Goal: Communication & Community: Answer question/provide support

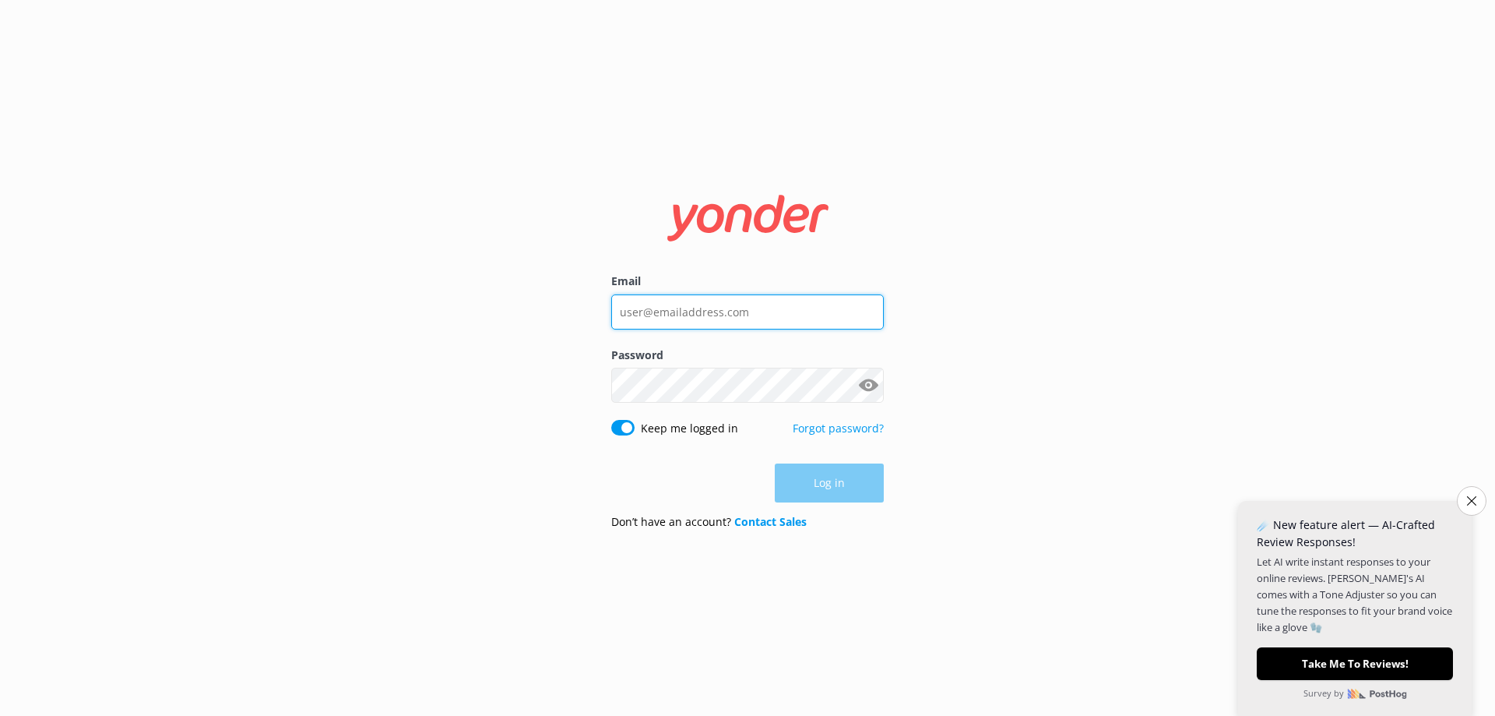
click at [737, 322] on input "Email" at bounding box center [747, 311] width 273 height 35
type input "[EMAIL_ADDRESS][DOMAIN_NAME]"
click at [820, 310] on input "[EMAIL_ADDRESS][DOMAIN_NAME]" at bounding box center [747, 311] width 273 height 35
drag, startPoint x: 819, startPoint y: 310, endPoint x: 416, endPoint y: 290, distance: 403.8
click at [424, 290] on div "Email [EMAIL_ADDRESS][DOMAIN_NAME] Password Show password Keep me logged in For…" at bounding box center [747, 358] width 1495 height 716
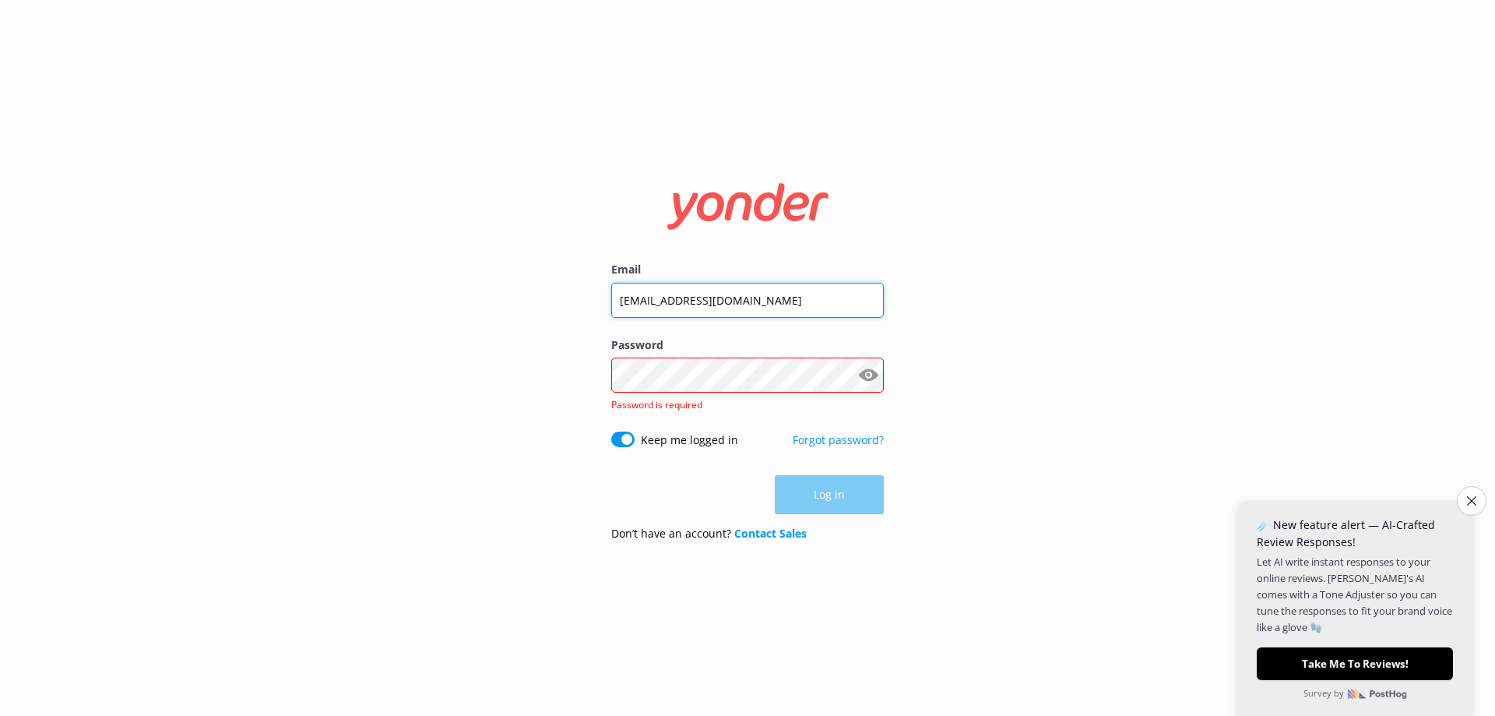
drag, startPoint x: 855, startPoint y: 292, endPoint x: 456, endPoint y: 280, distance: 399.6
click at [464, 292] on div "Email [EMAIL_ADDRESS][DOMAIN_NAME] Password Show password Password is required …" at bounding box center [747, 358] width 1495 height 716
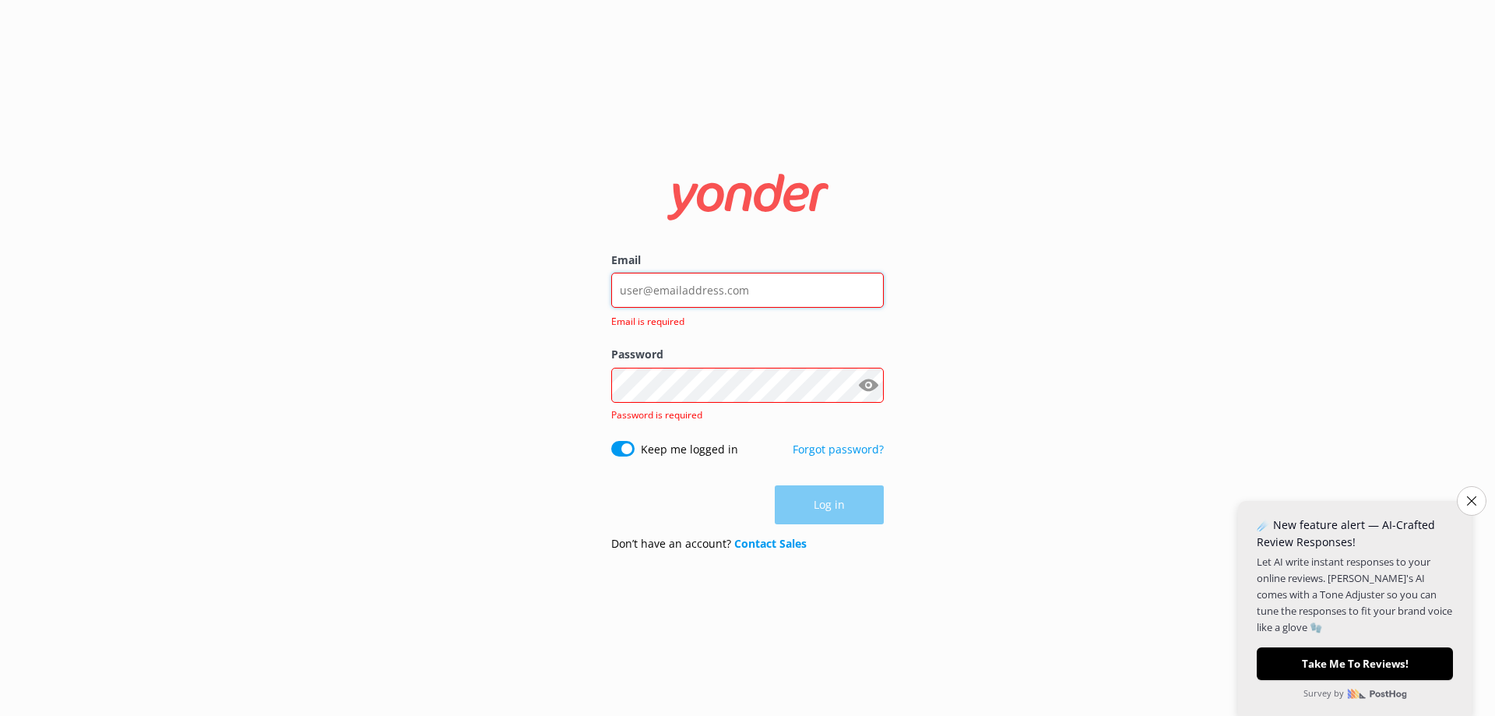
click at [660, 295] on input "Email" at bounding box center [747, 290] width 273 height 35
type input "[EMAIL_ADDRESS][DOMAIN_NAME]"
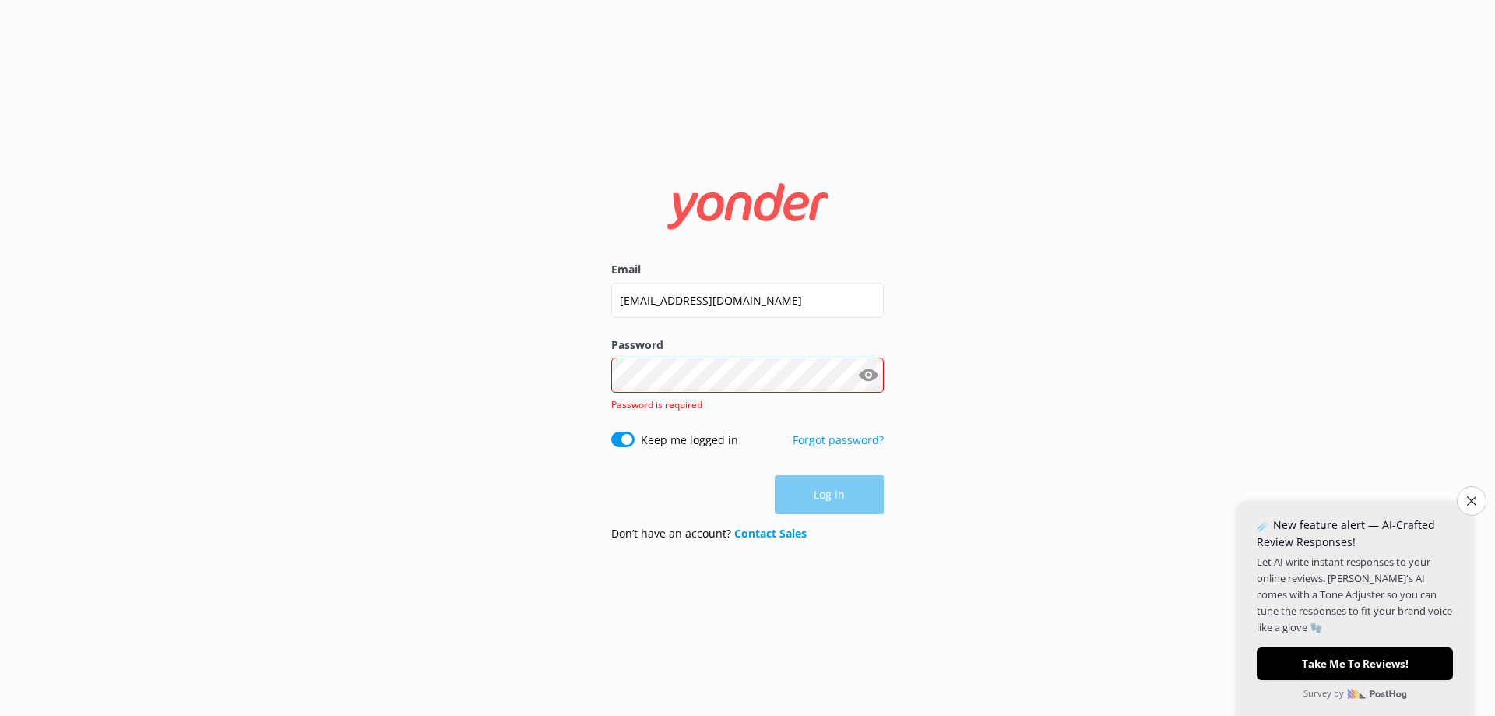
click at [866, 371] on button "Show password" at bounding box center [868, 375] width 31 height 31
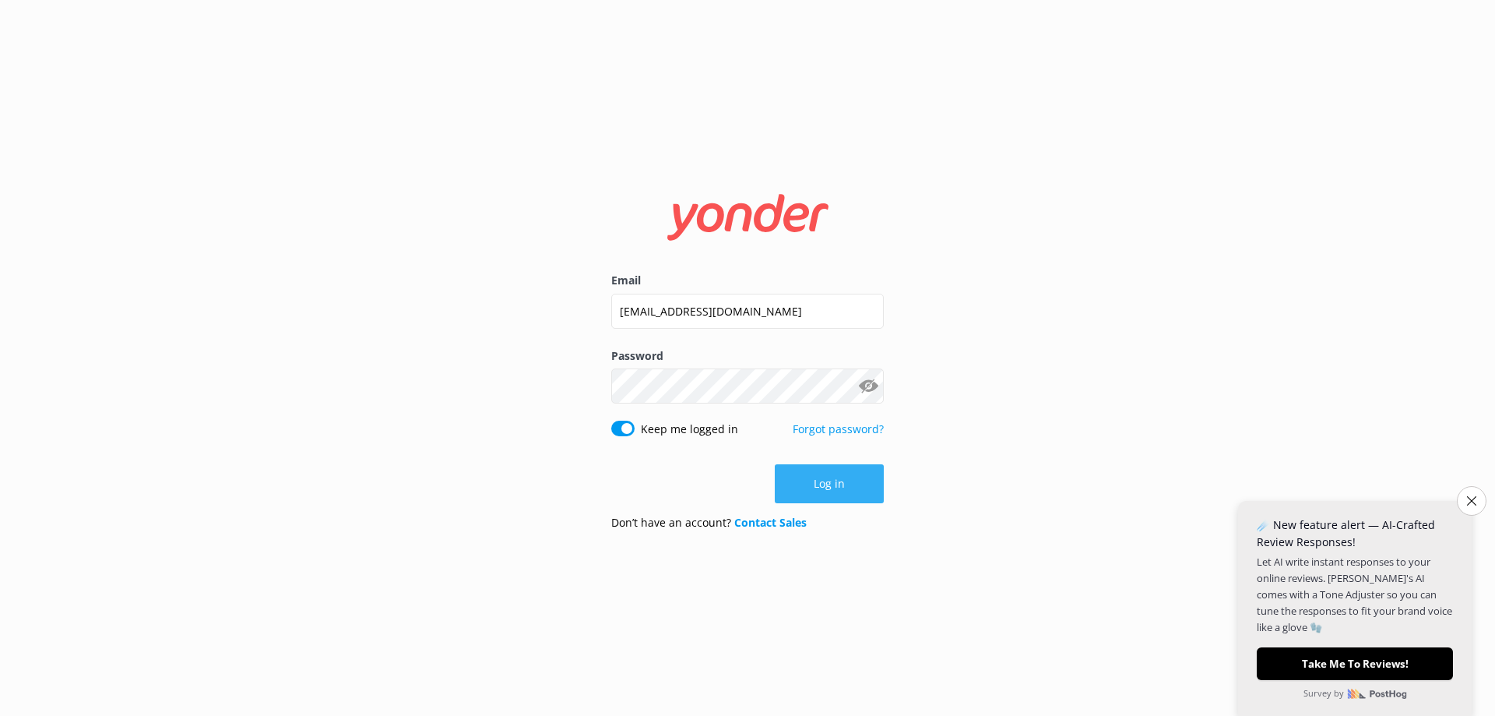
click at [857, 486] on button "Log in" at bounding box center [829, 483] width 109 height 39
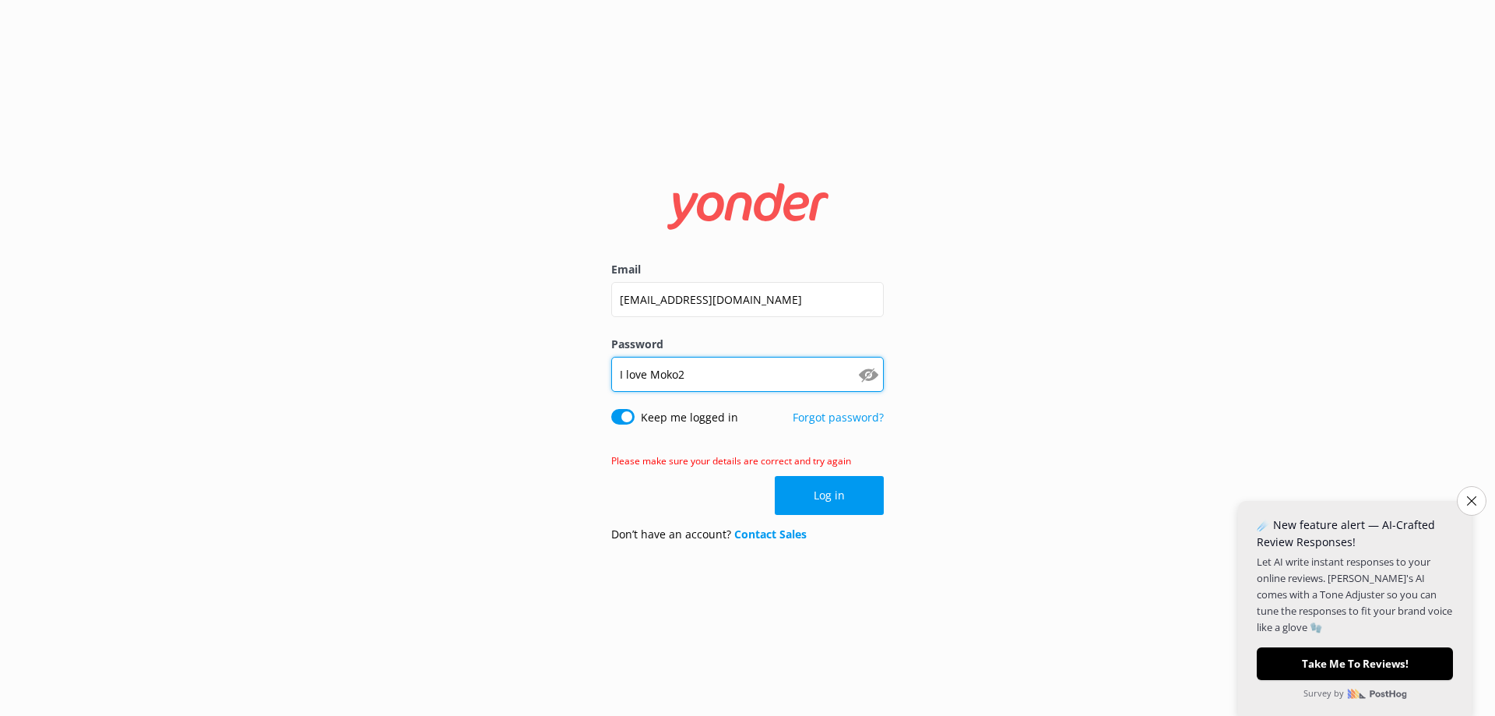
drag, startPoint x: 764, startPoint y: 374, endPoint x: 490, endPoint y: 298, distance: 284.3
click at [490, 298] on div "Email [EMAIL_ADDRESS][DOMAIN_NAME] Password I love Moko2 Show password Keep me …" at bounding box center [747, 358] width 1495 height 716
type input "MugJigBe5"
click button "Log in" at bounding box center [829, 495] width 109 height 39
drag, startPoint x: 772, startPoint y: 378, endPoint x: 523, endPoint y: 384, distance: 249.2
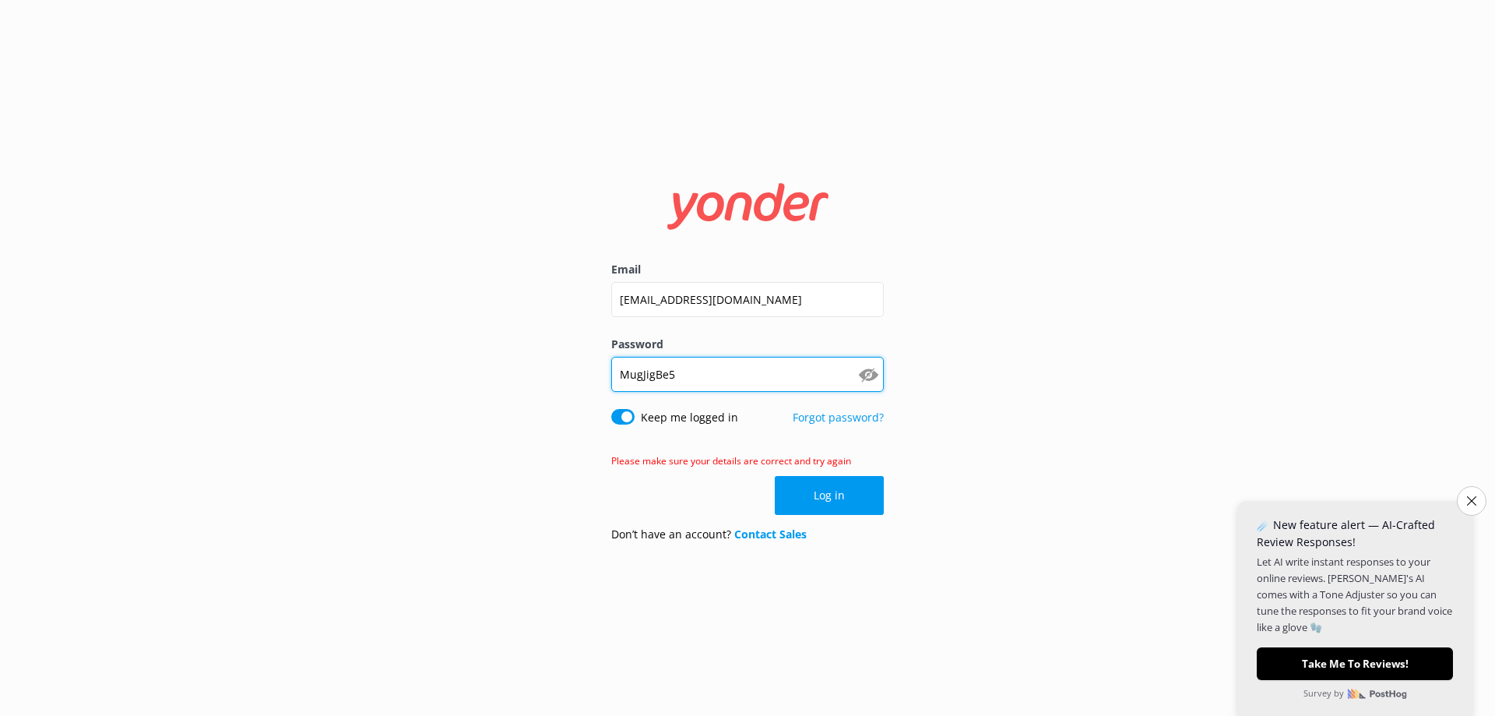
click at [523, 384] on div "Email [EMAIL_ADDRESS][DOMAIN_NAME] Password [SECURITY_DATA] Show password Keep …" at bounding box center [747, 358] width 1495 height 716
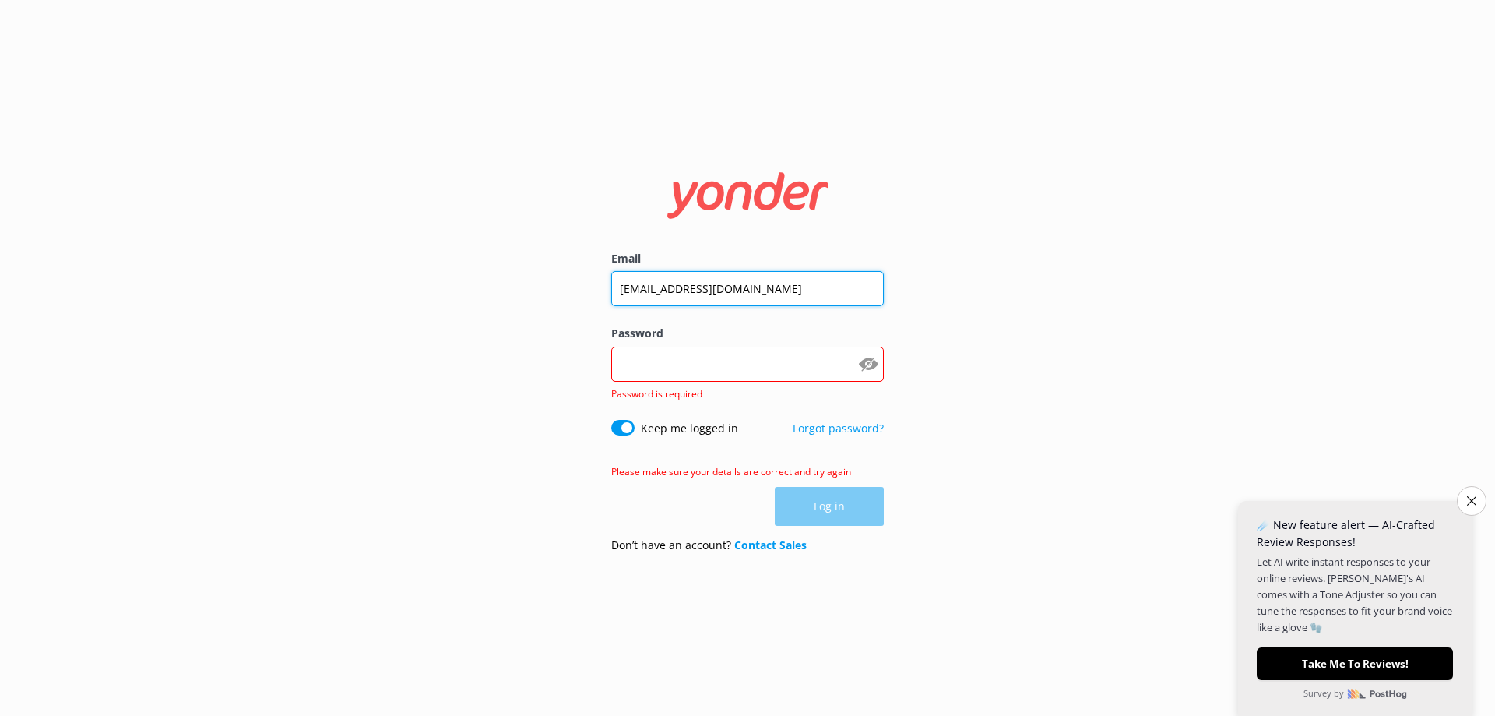
drag, startPoint x: 797, startPoint y: 290, endPoint x: 453, endPoint y: 292, distance: 343.4
click at [456, 294] on div "Email [EMAIL_ADDRESS][DOMAIN_NAME] Password Show password Password is required …" at bounding box center [747, 358] width 1495 height 716
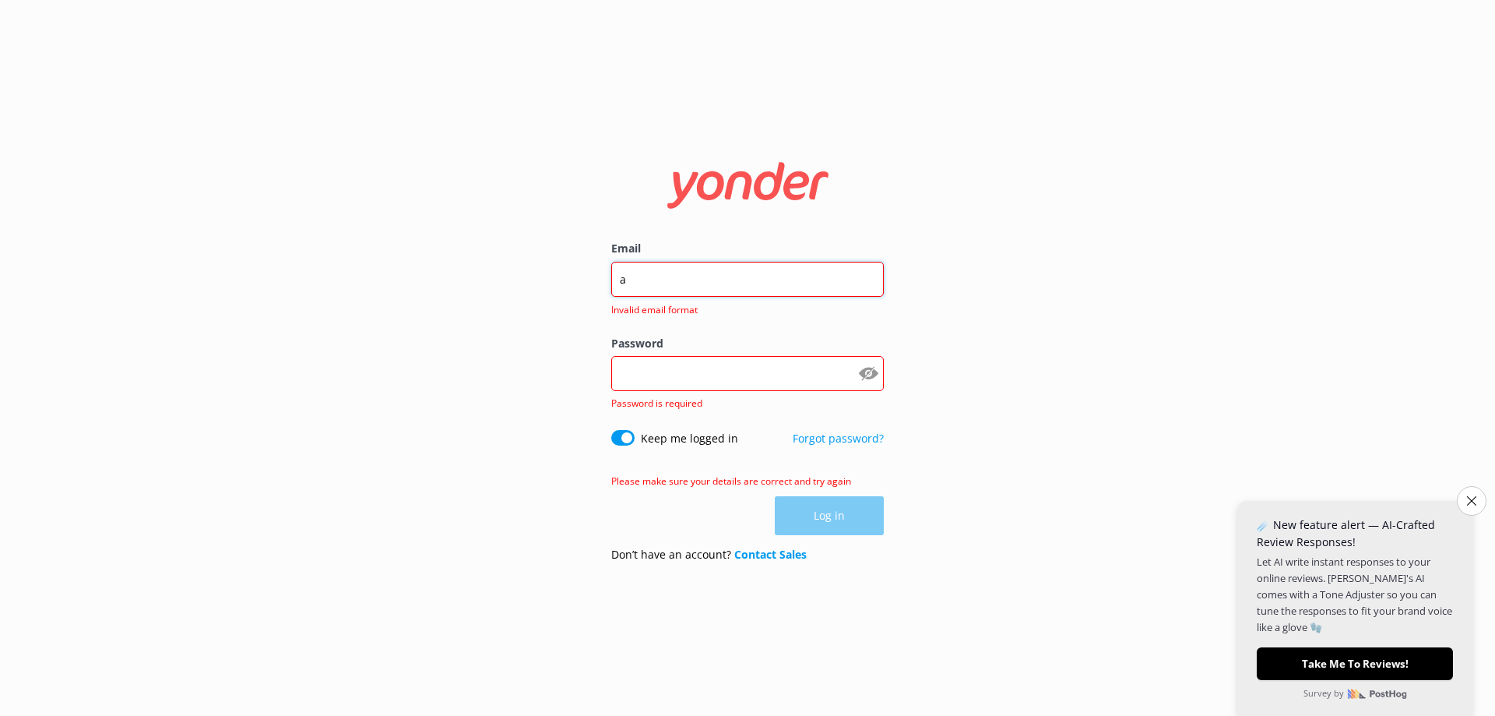
type input "[EMAIL_ADDRESS][DOMAIN_NAME]"
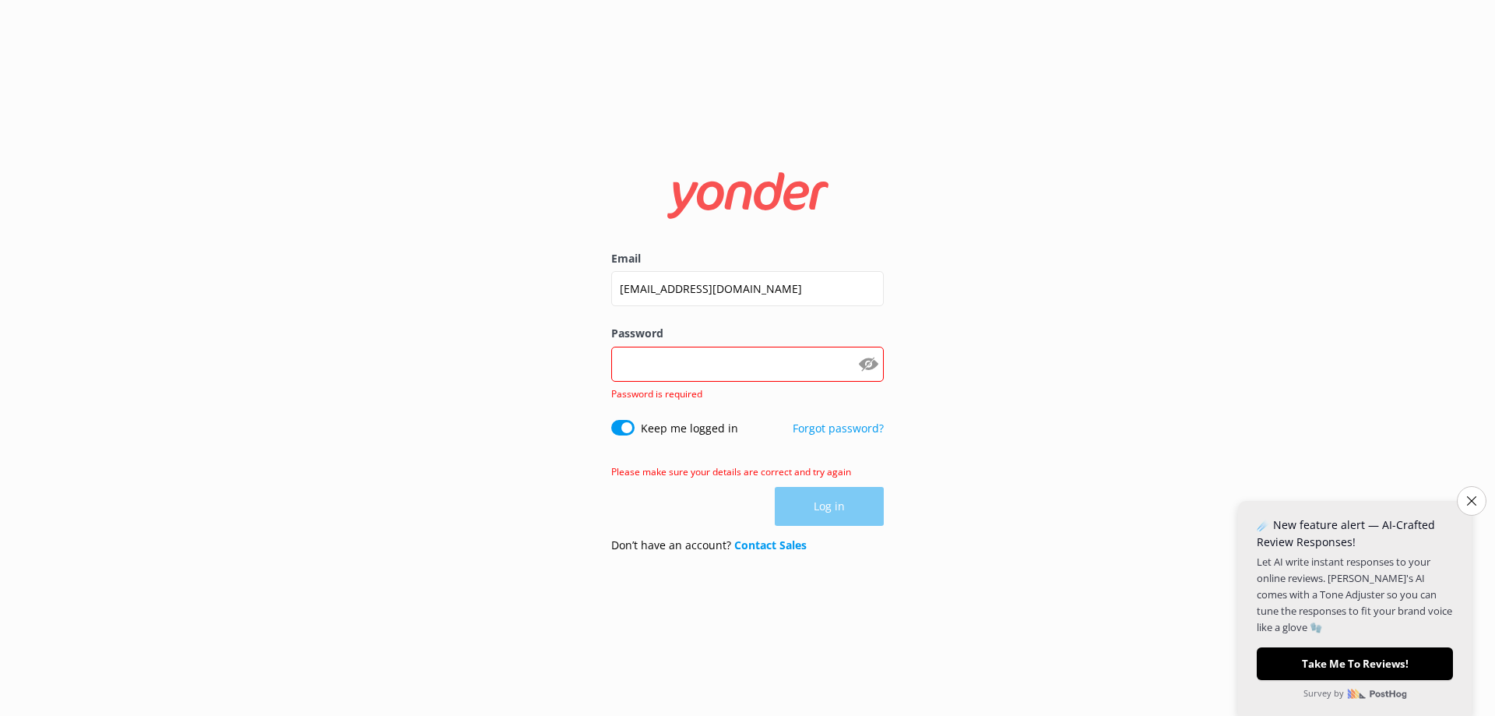
click at [776, 383] on div "Password Show password Password is required" at bounding box center [747, 372] width 273 height 95
click at [781, 366] on input "Password" at bounding box center [747, 364] width 273 height 35
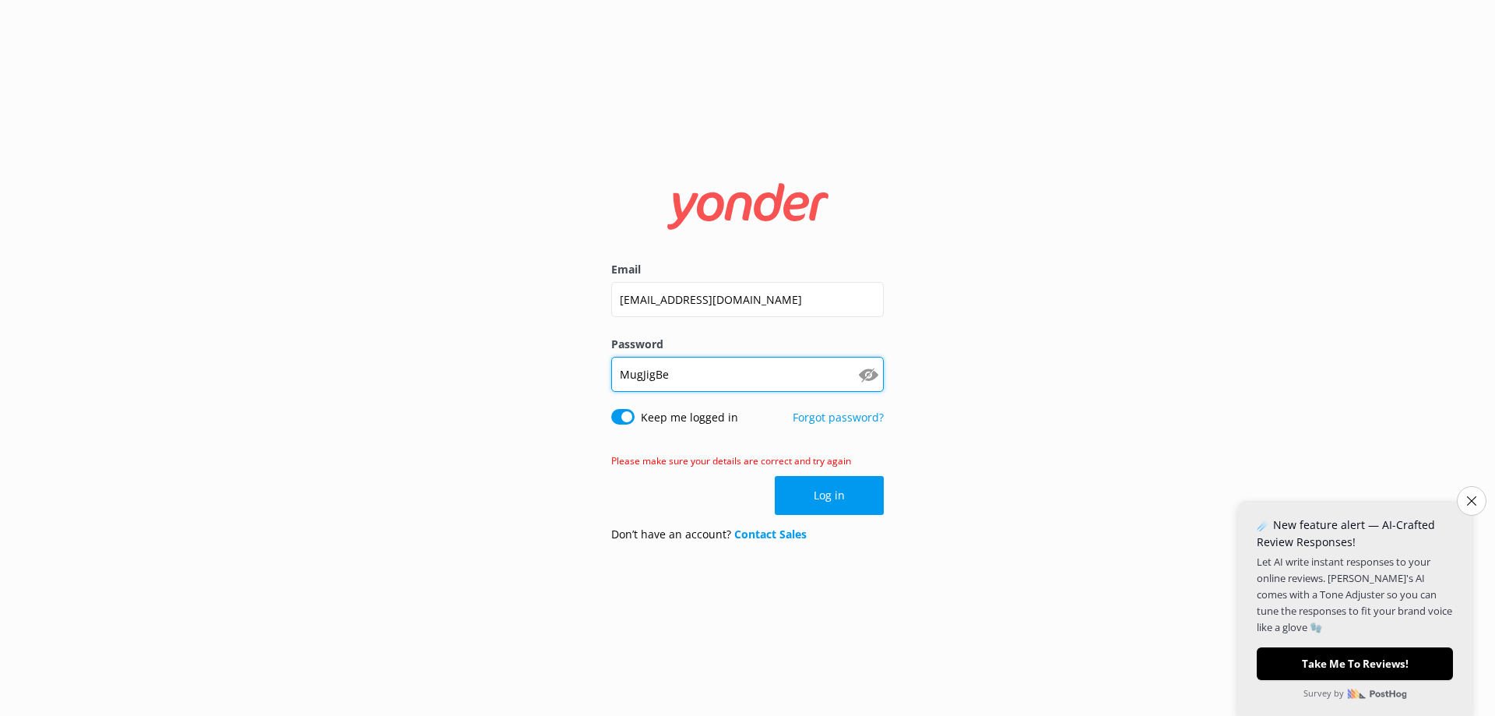
type input "MugJigBe5"
click button "Log in" at bounding box center [829, 495] width 109 height 39
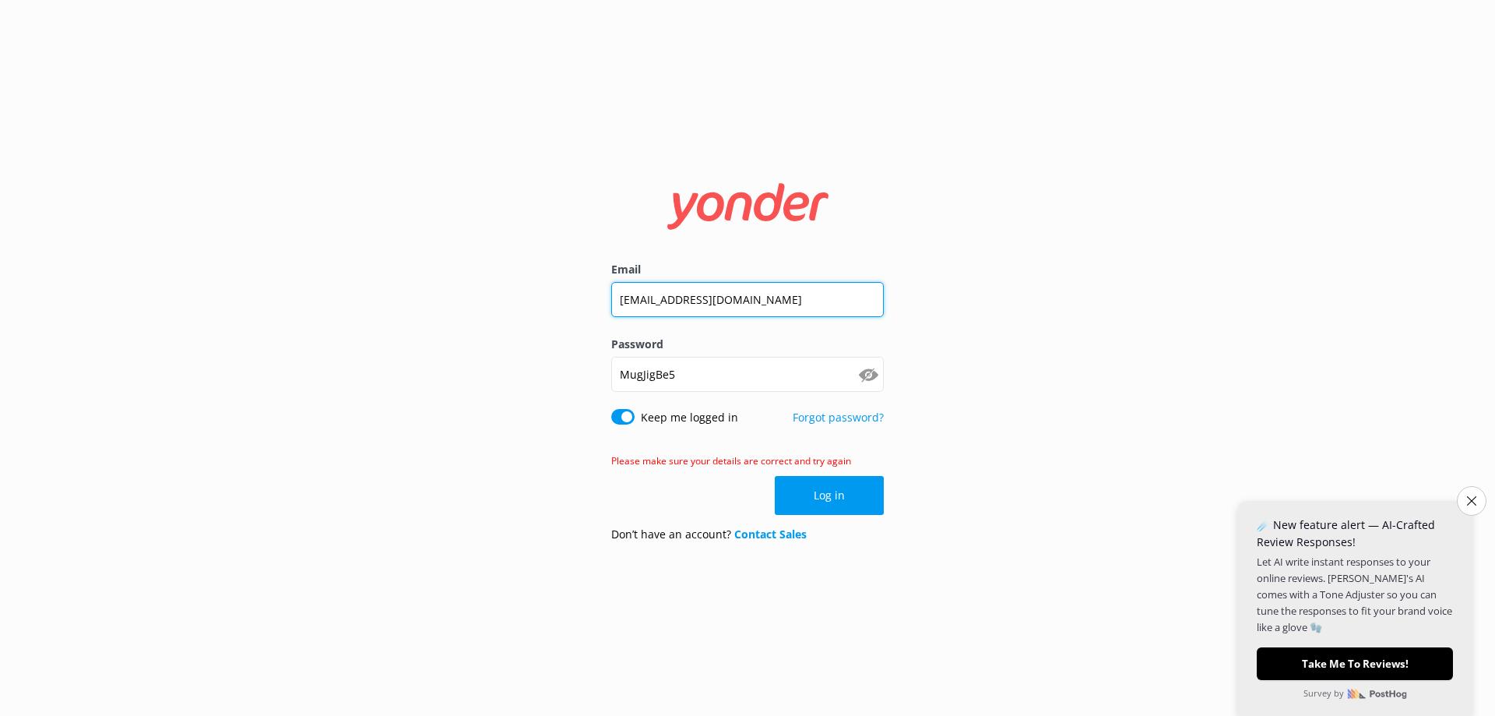
drag, startPoint x: 842, startPoint y: 303, endPoint x: 158, endPoint y: 254, distance: 685.4
click at [178, 259] on div "Email [EMAIL_ADDRESS][DOMAIN_NAME] Password [SECURITY_DATA] Show password Keep …" at bounding box center [747, 358] width 1495 height 716
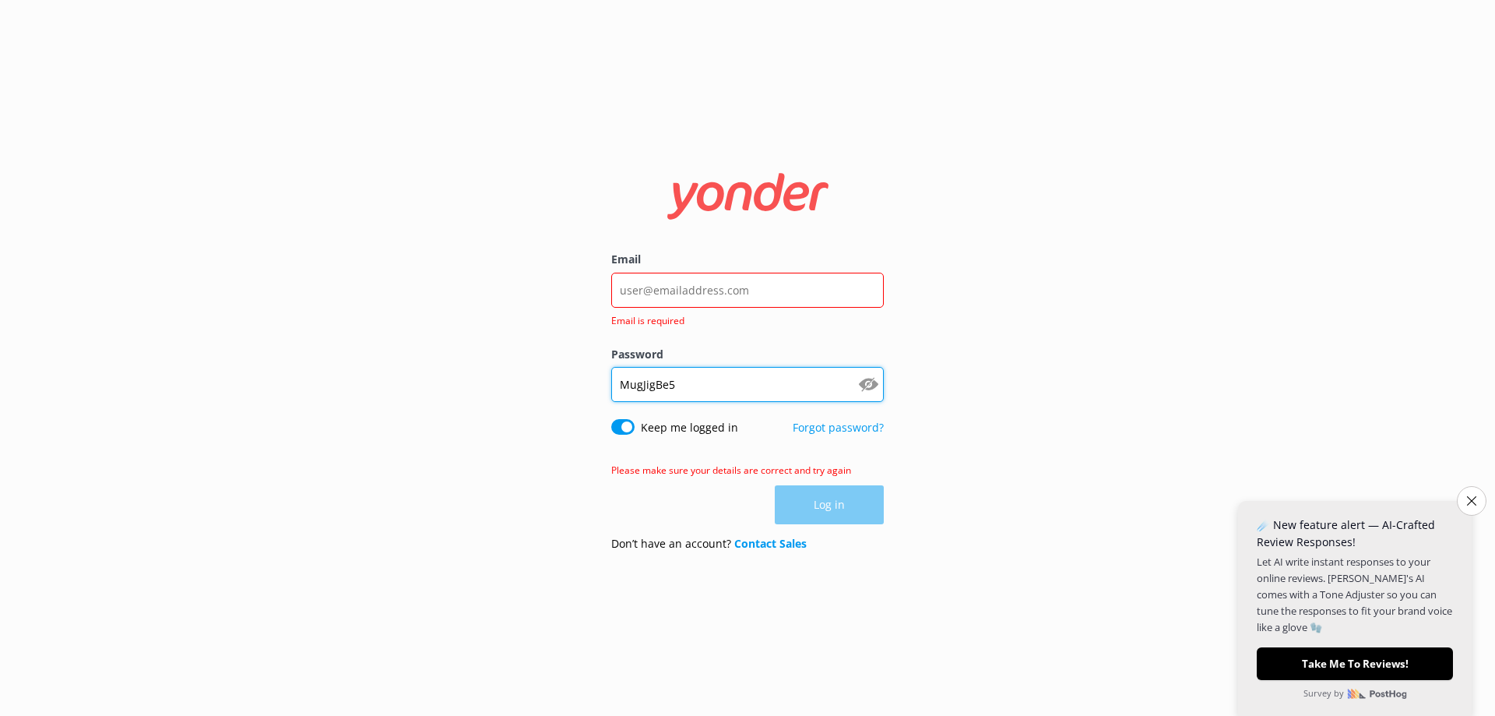
click at [706, 389] on input "MugJigBe5" at bounding box center [747, 384] width 273 height 35
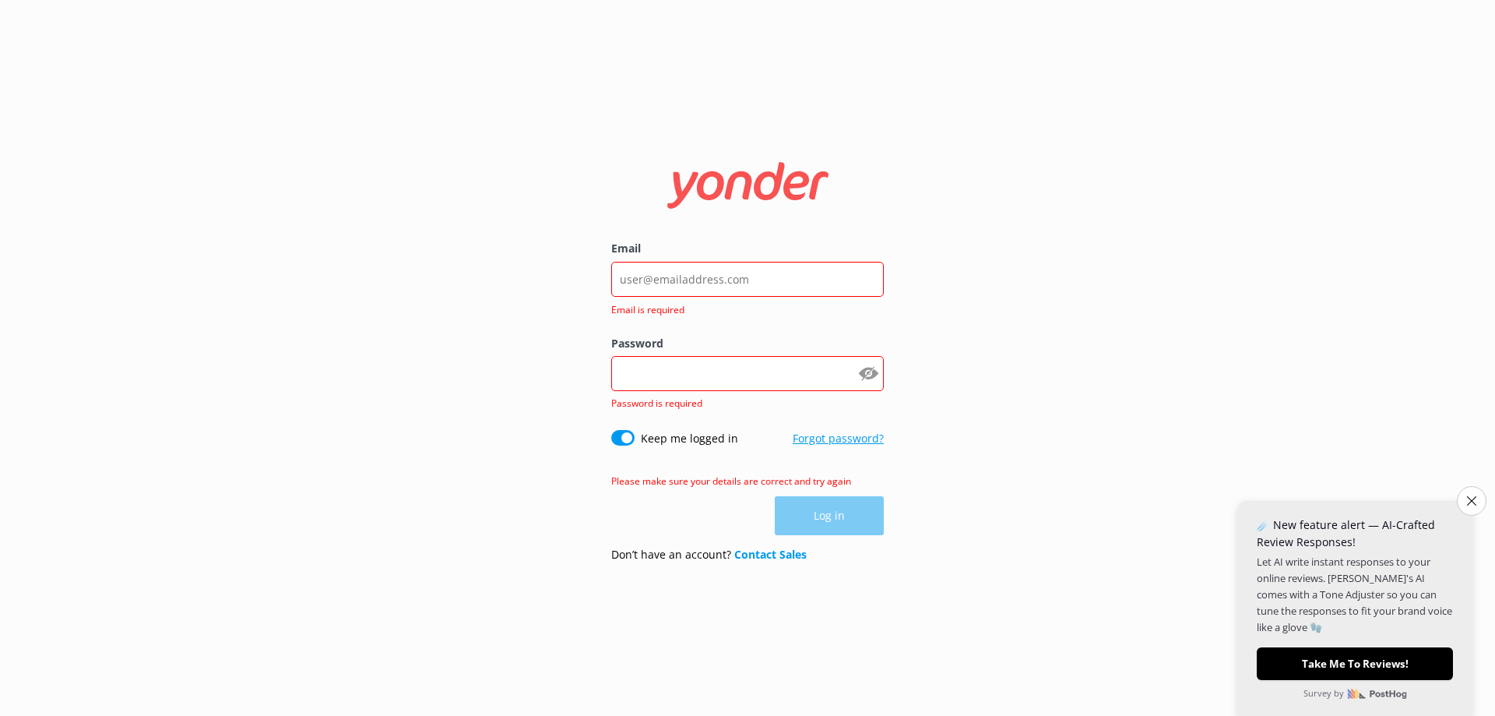
click at [864, 440] on link "Forgot password?" at bounding box center [838, 438] width 91 height 15
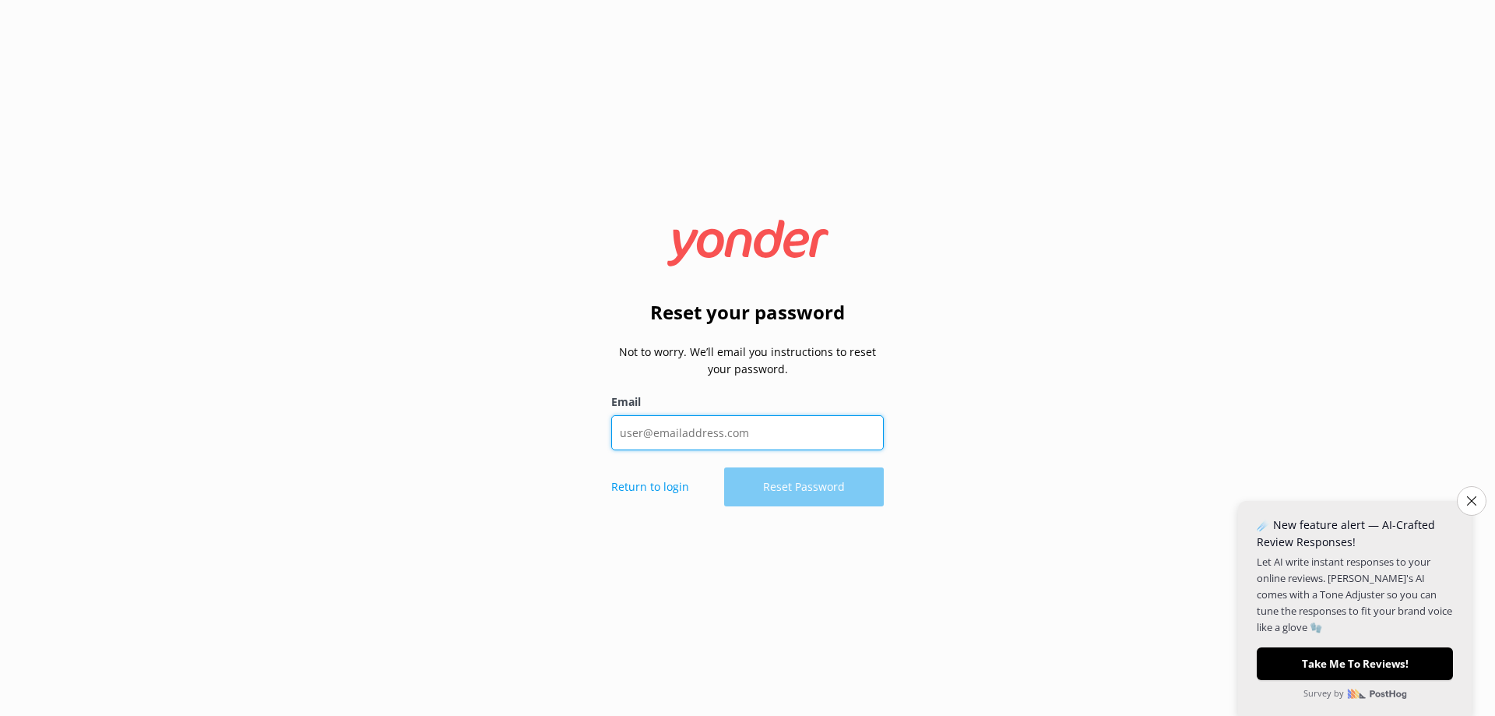
click at [814, 448] on input "Email" at bounding box center [747, 432] width 273 height 35
type input "[EMAIL_ADDRESS][DOMAIN_NAME]"
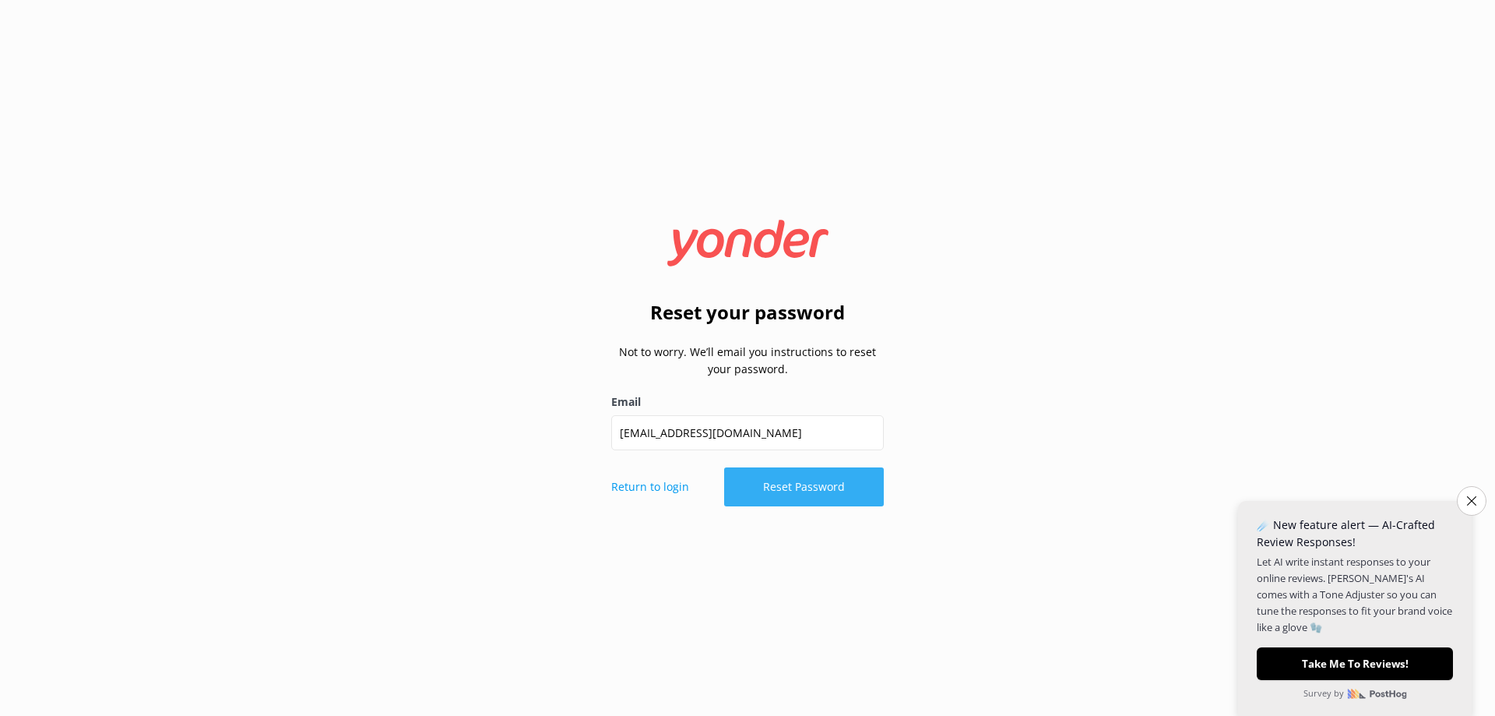
click at [809, 491] on button "Reset Password" at bounding box center [804, 486] width 160 height 39
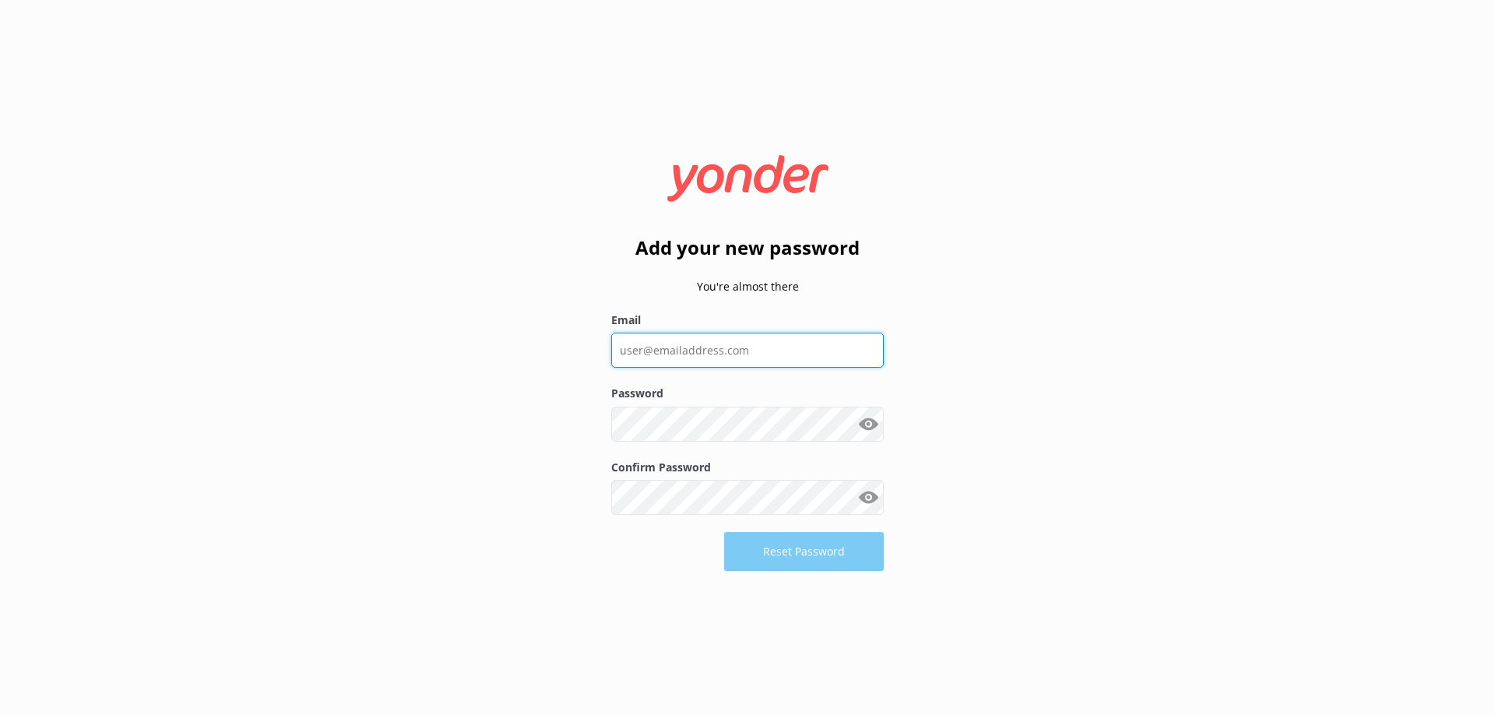
click at [694, 357] on input "Email" at bounding box center [747, 349] width 273 height 35
type input "[EMAIL_ADDRESS][DOMAIN_NAME]"
click at [771, 398] on label "Password" at bounding box center [747, 393] width 273 height 17
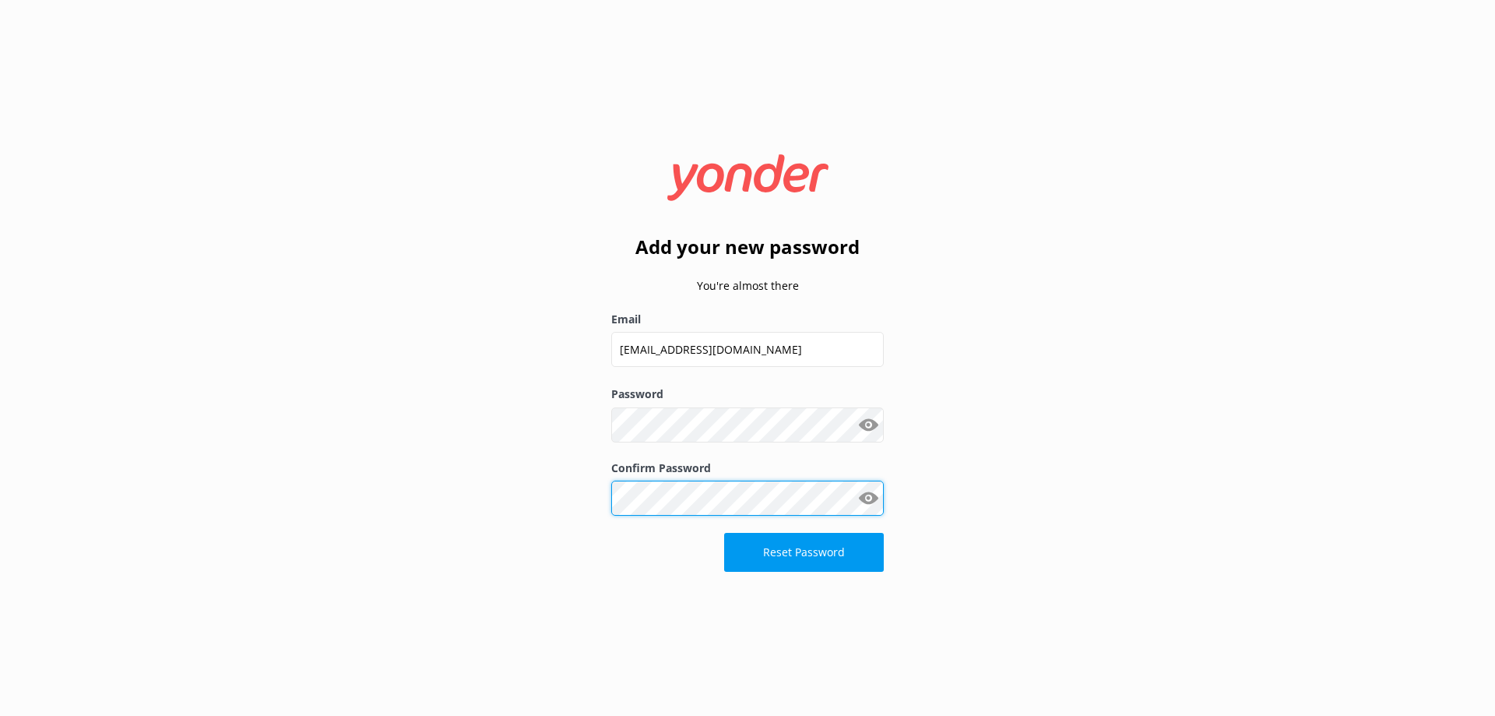
click button "Reset Password" at bounding box center [804, 552] width 160 height 39
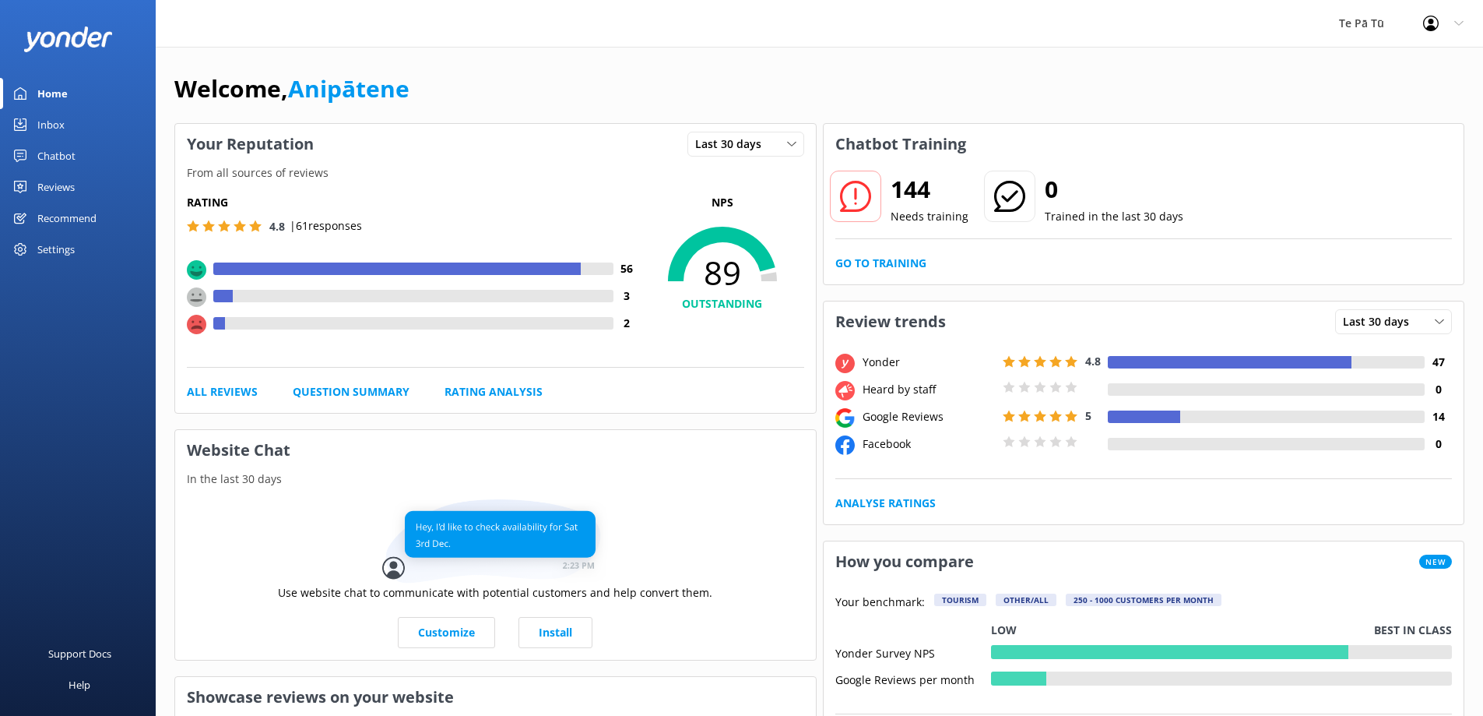
click at [1357, 21] on div "Te Pā Tū" at bounding box center [1362, 23] width 84 height 47
click at [1362, 22] on div "Te Pā Tū" at bounding box center [1362, 23] width 84 height 47
click at [40, 168] on div "Chatbot" at bounding box center [56, 155] width 38 height 31
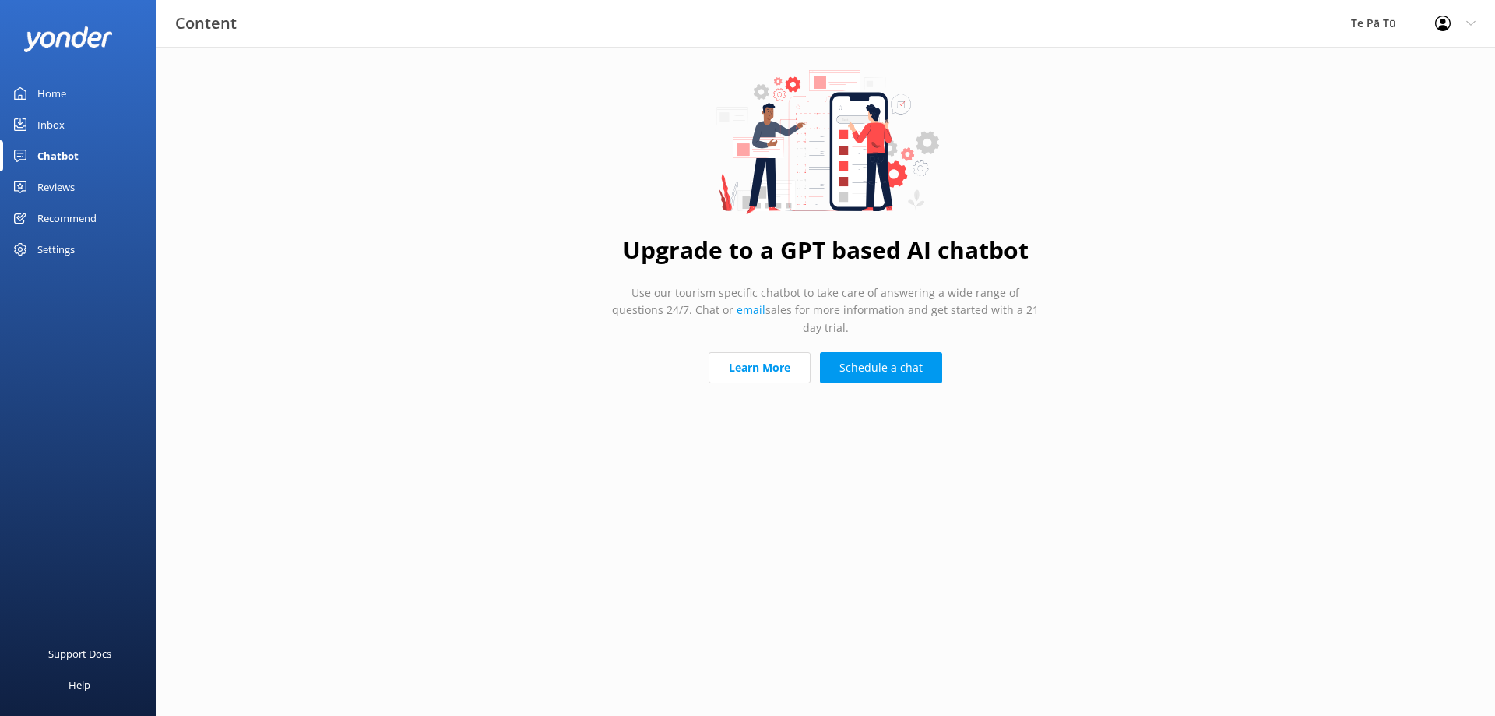
click at [45, 185] on div "Reviews" at bounding box center [55, 186] width 37 height 31
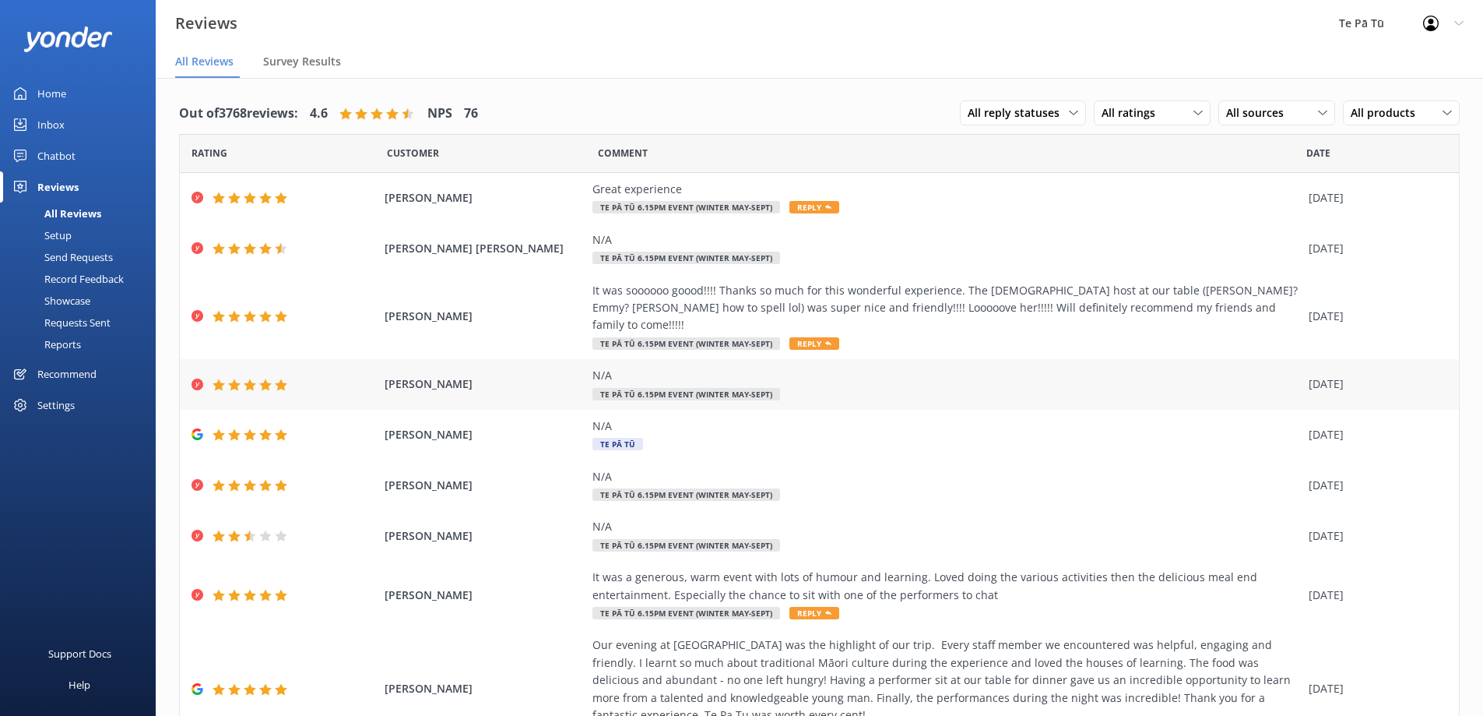
scroll to position [188, 0]
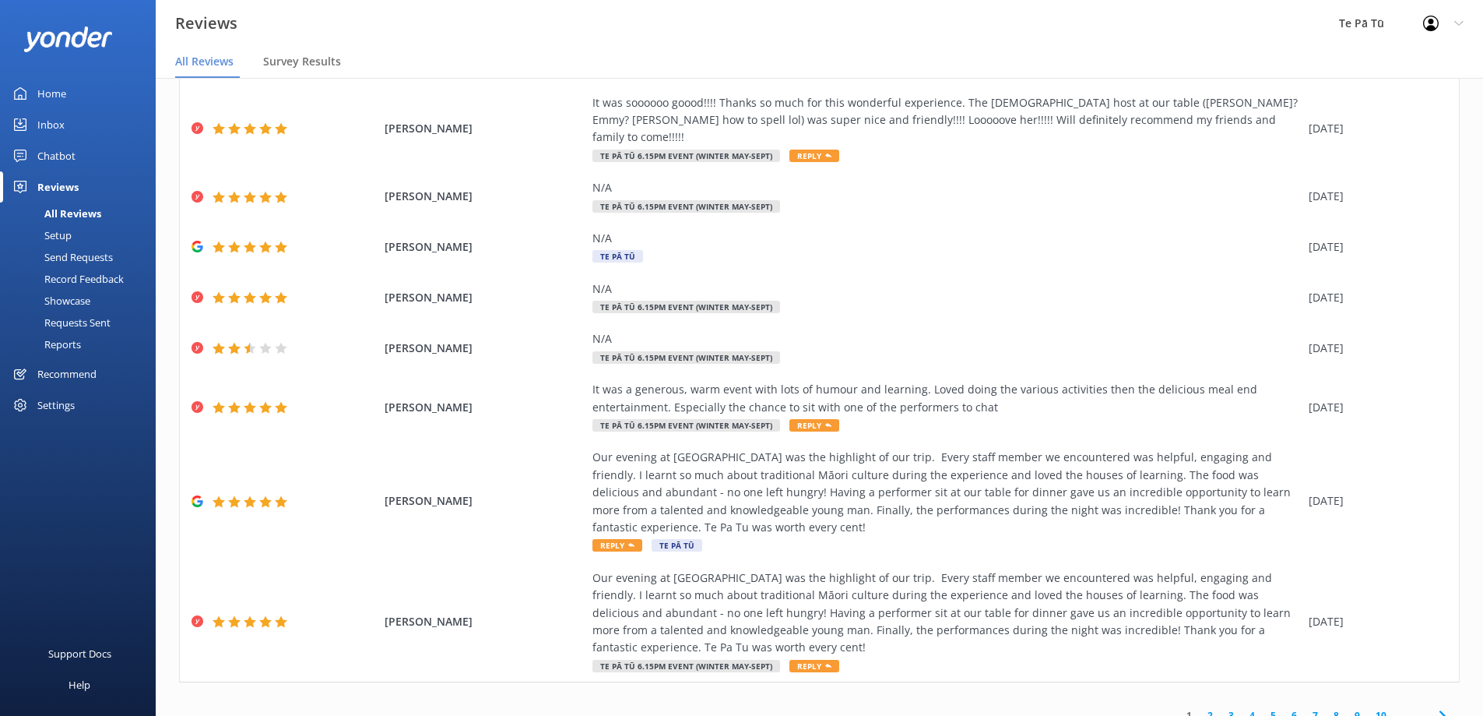
click at [1201, 708] on link "2" at bounding box center [1210, 715] width 21 height 15
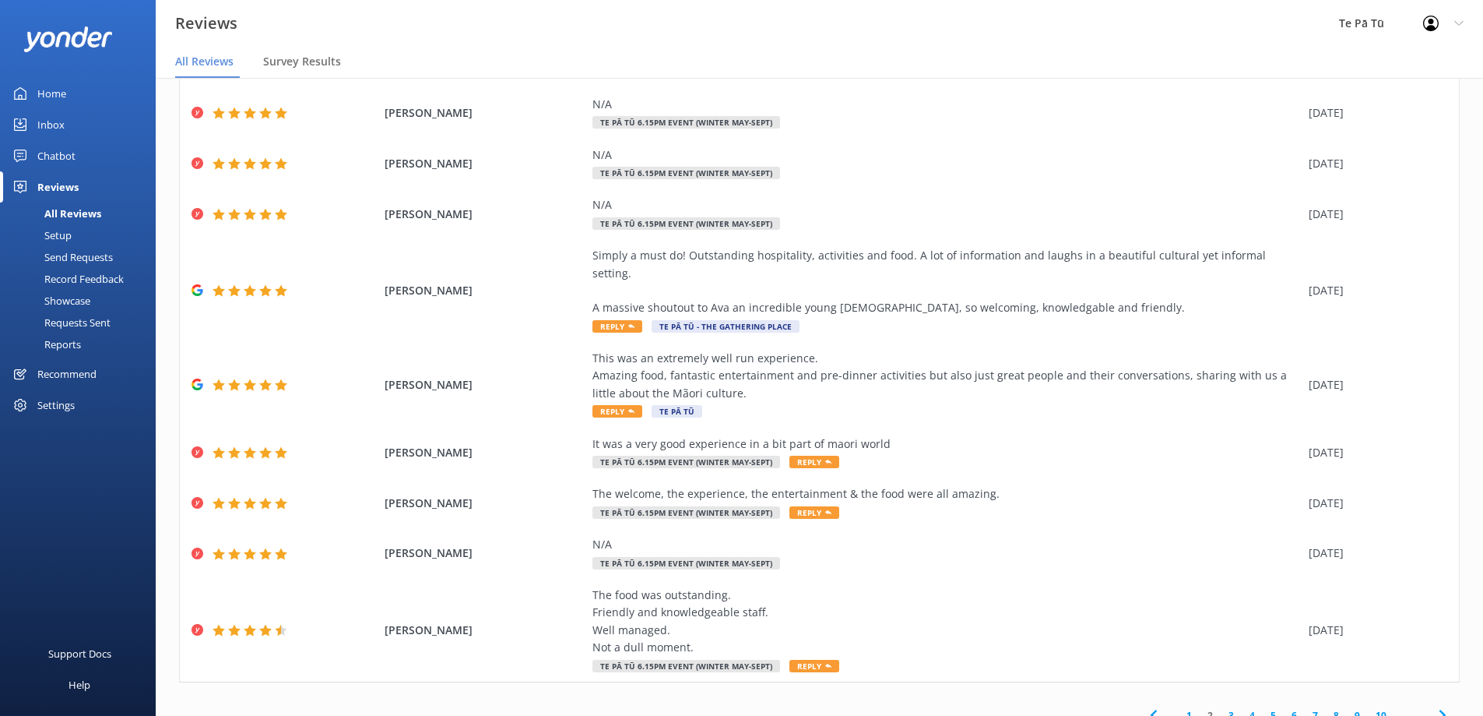
scroll to position [31, 0]
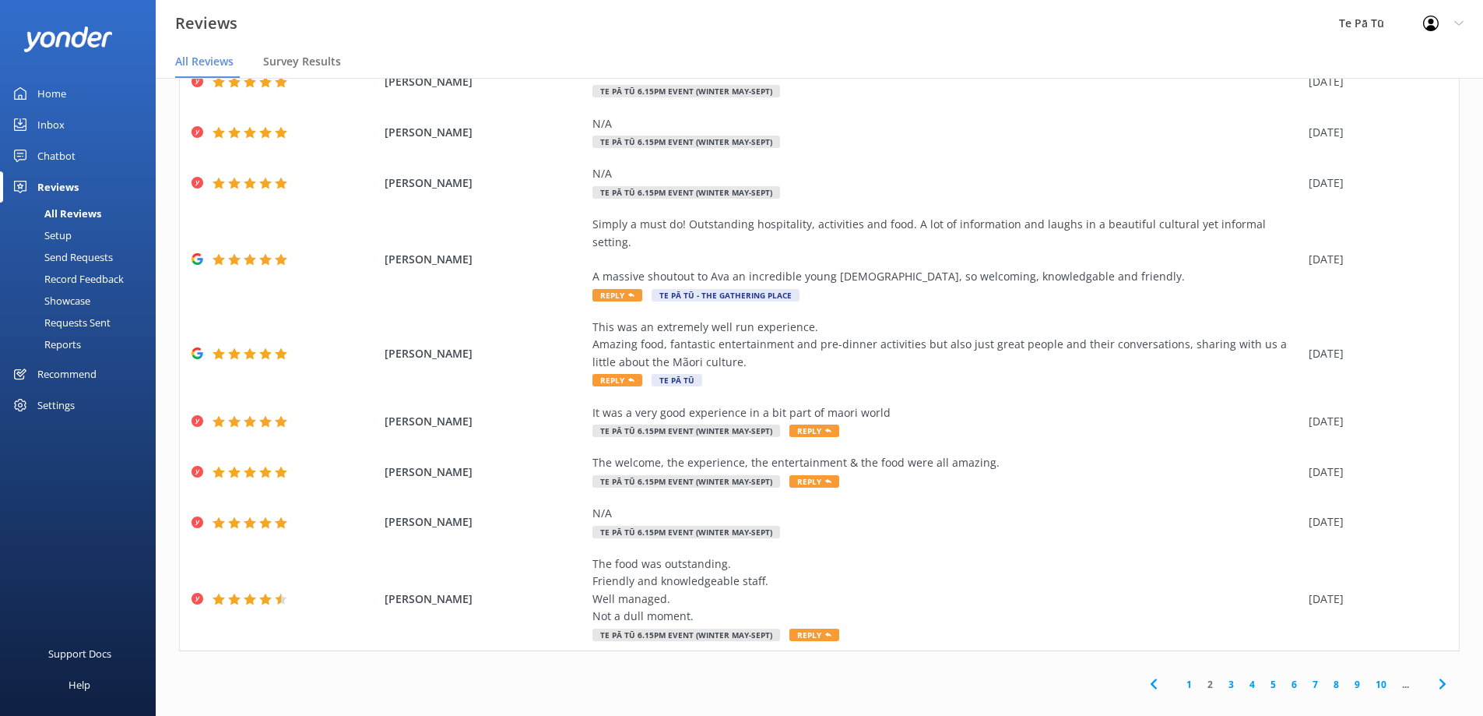
click at [1221, 677] on link "3" at bounding box center [1231, 684] width 21 height 15
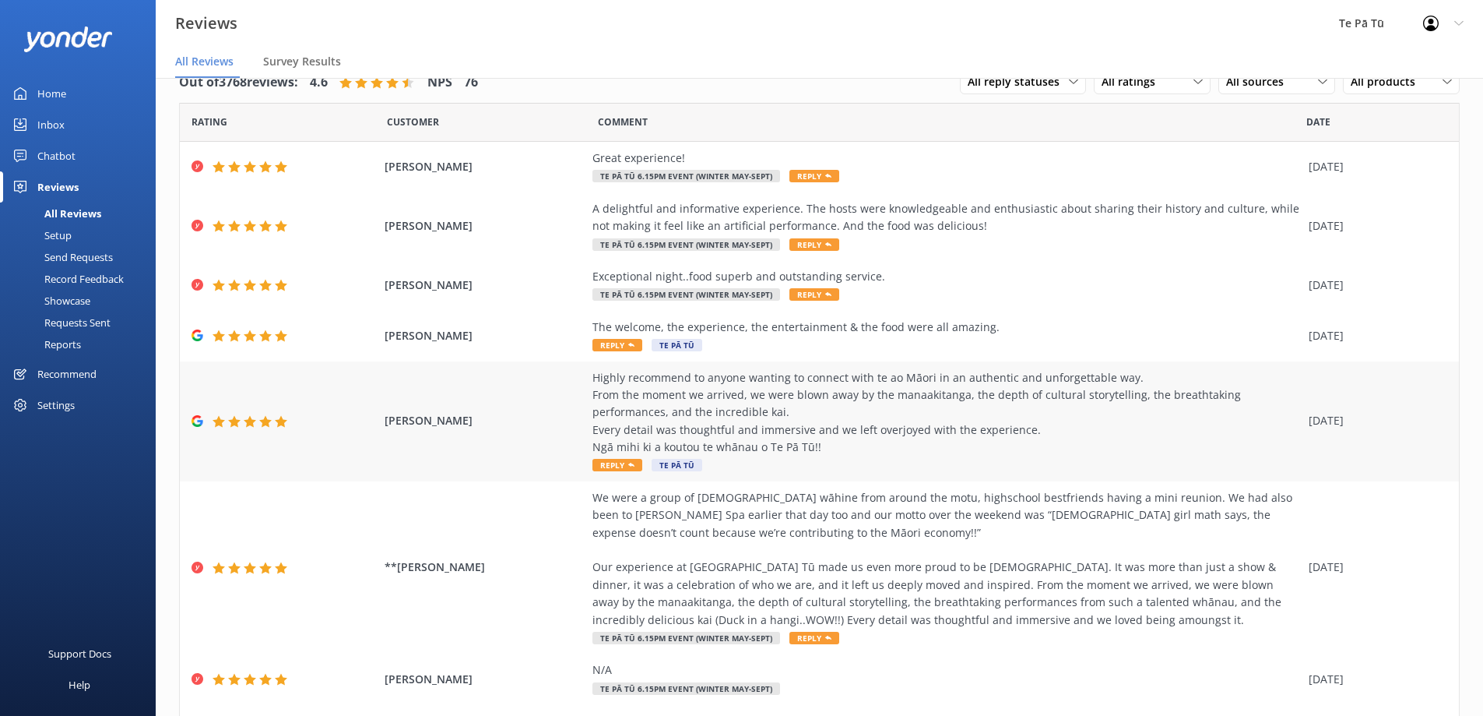
scroll to position [223, 0]
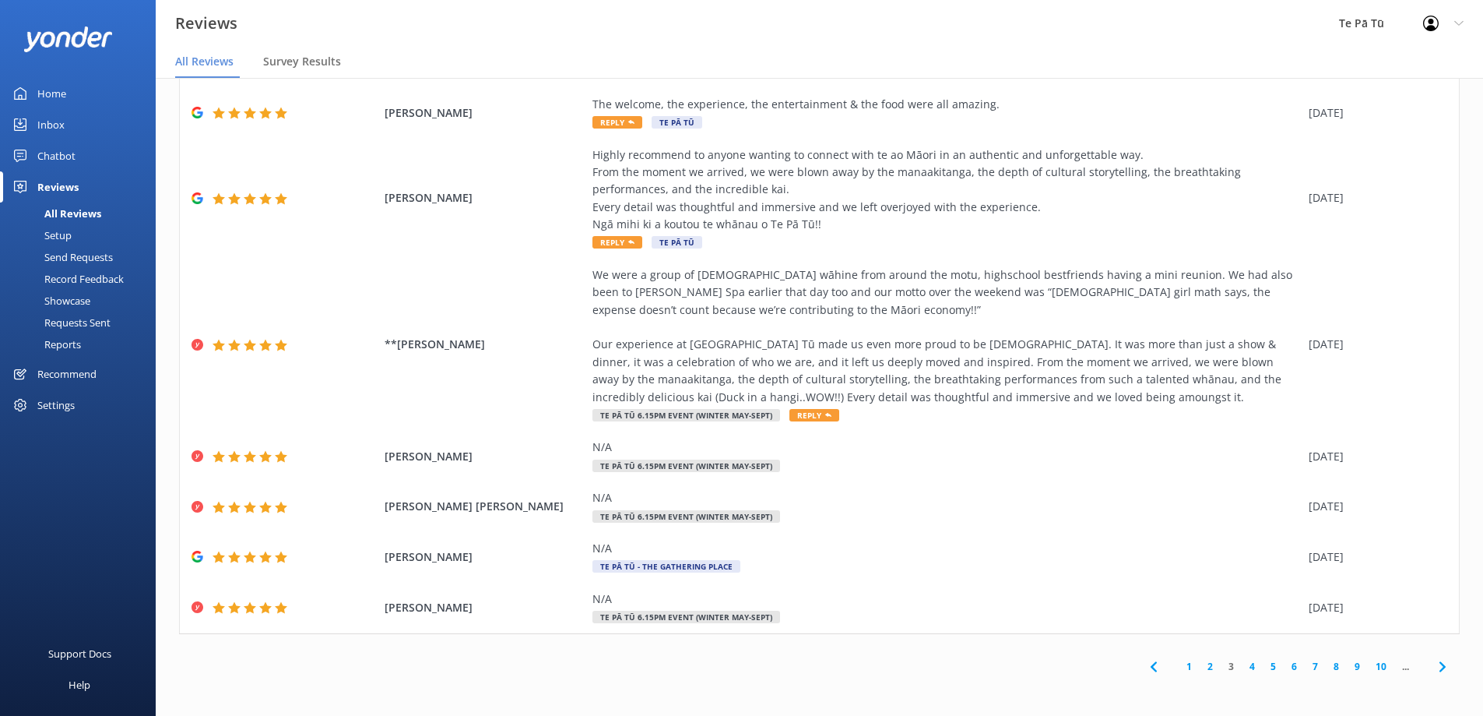
click at [1242, 665] on link "4" at bounding box center [1252, 666] width 21 height 15
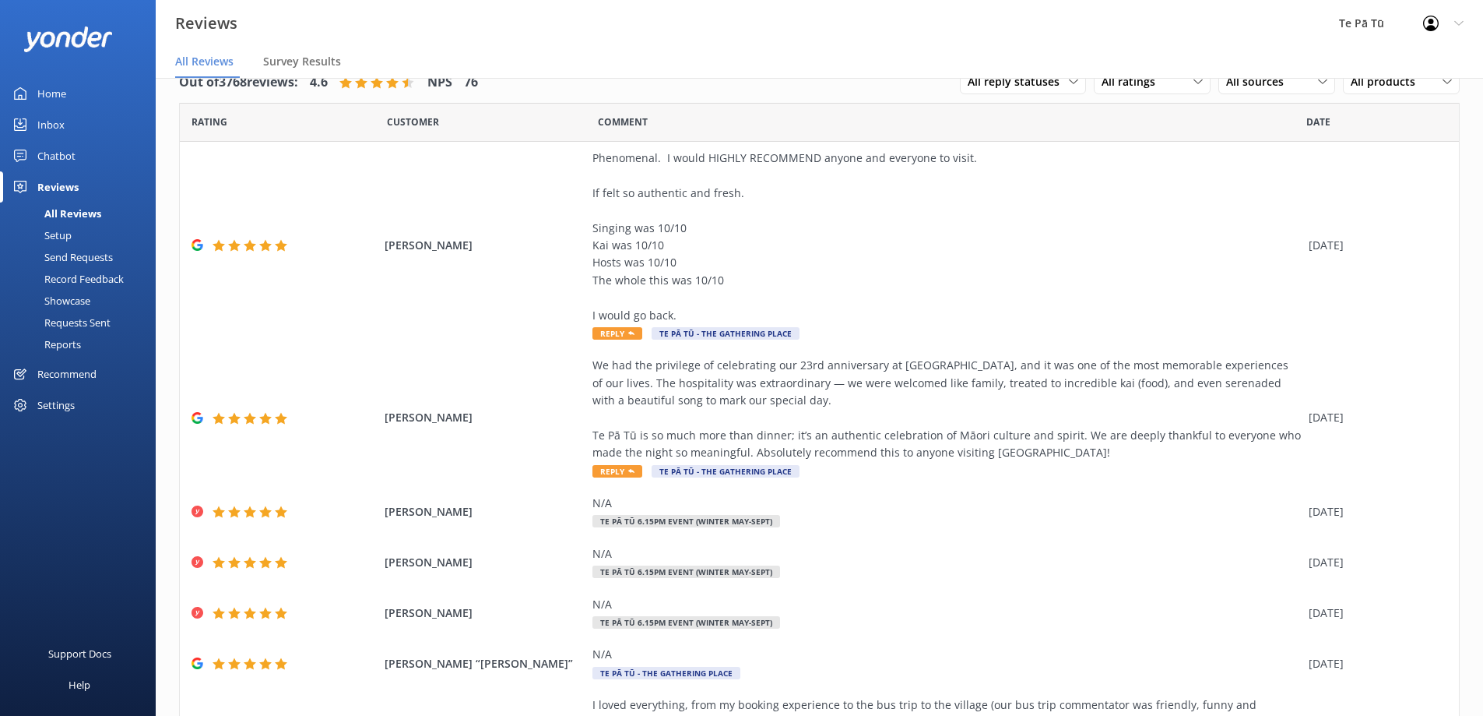
scroll to position [344, 0]
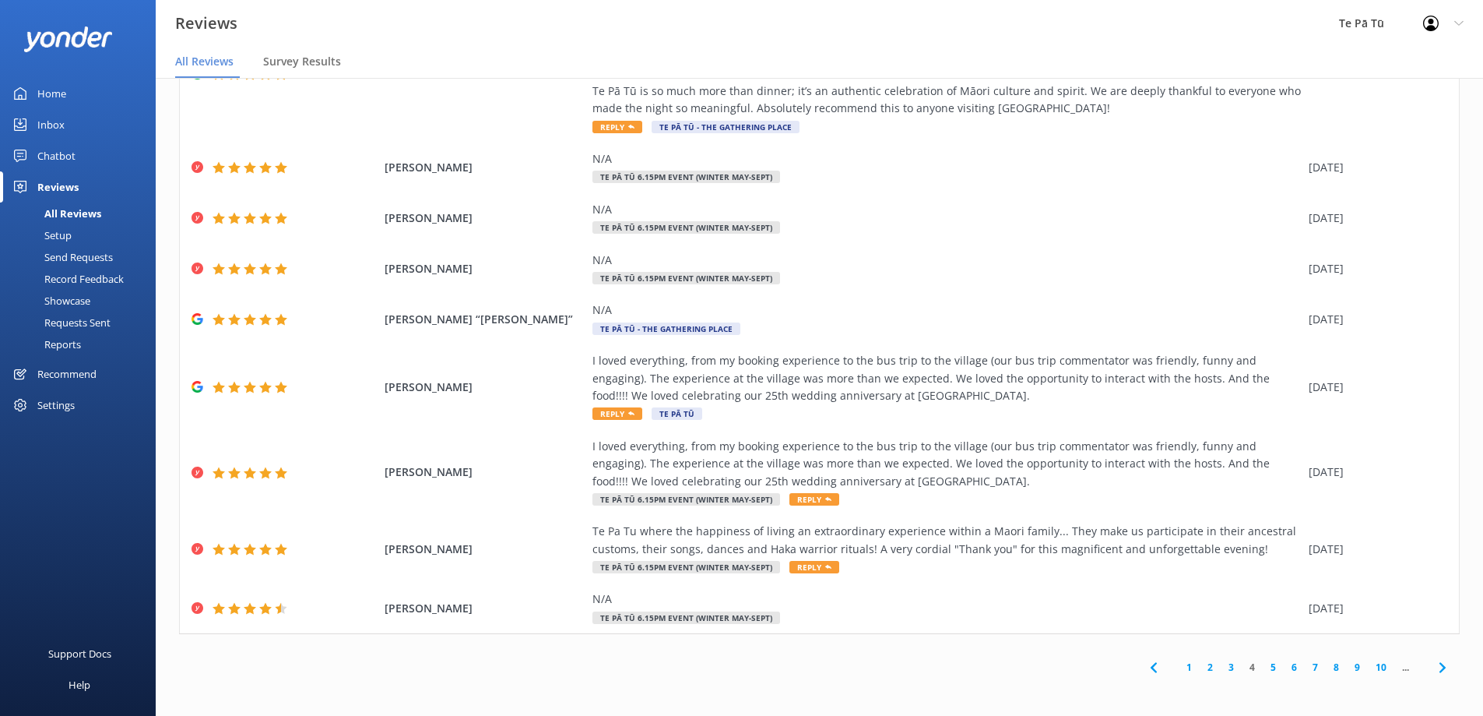
click at [1263, 668] on link "5" at bounding box center [1273, 667] width 21 height 15
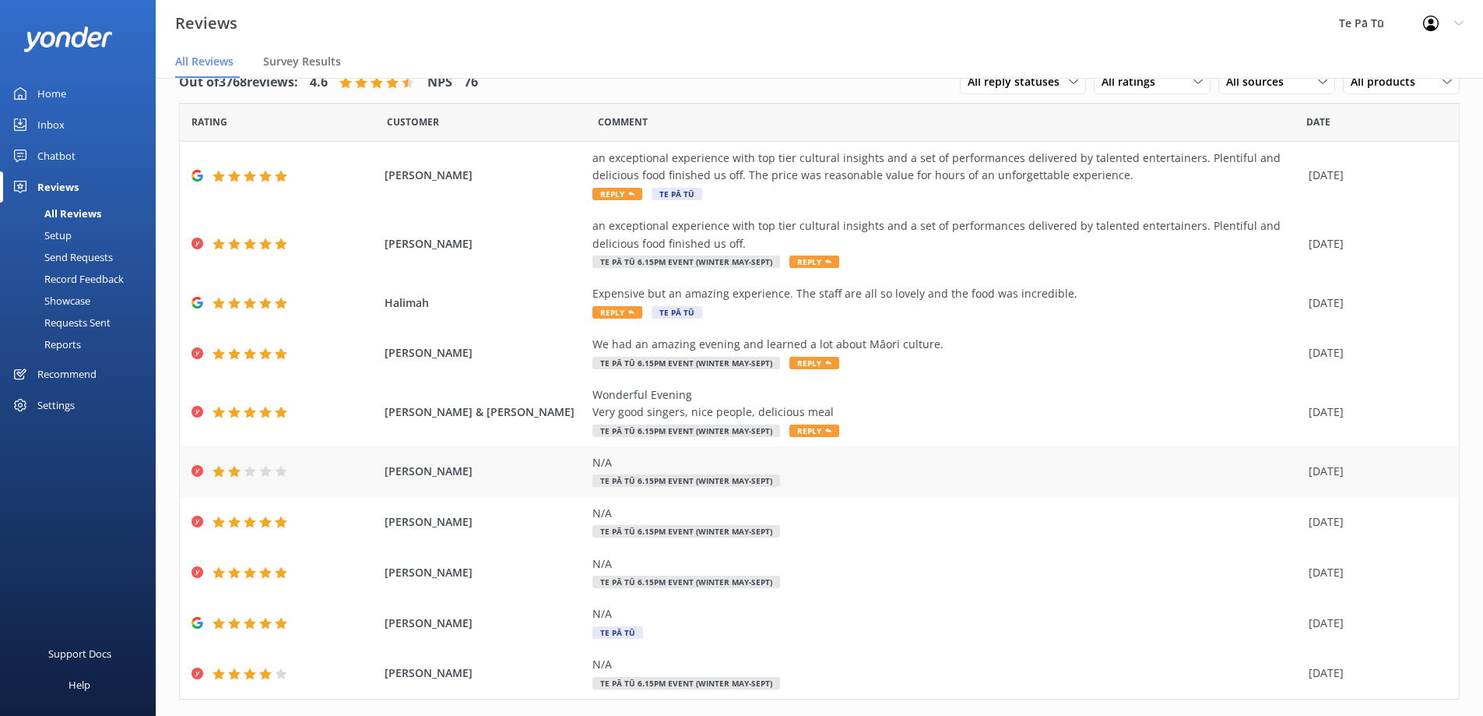
scroll to position [65, 0]
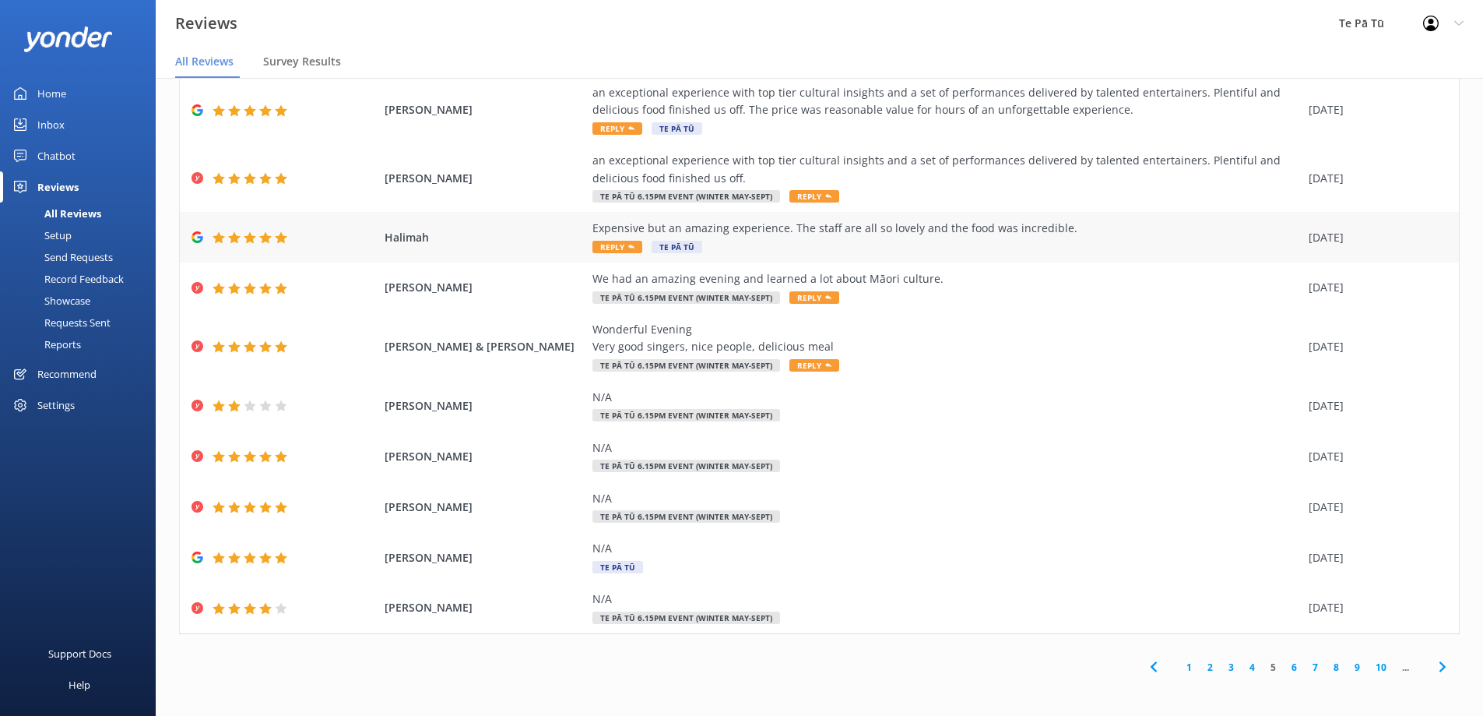
click at [843, 230] on div "Expensive but an amazing experience. The staff are all so lovely and the food w…" at bounding box center [947, 228] width 709 height 17
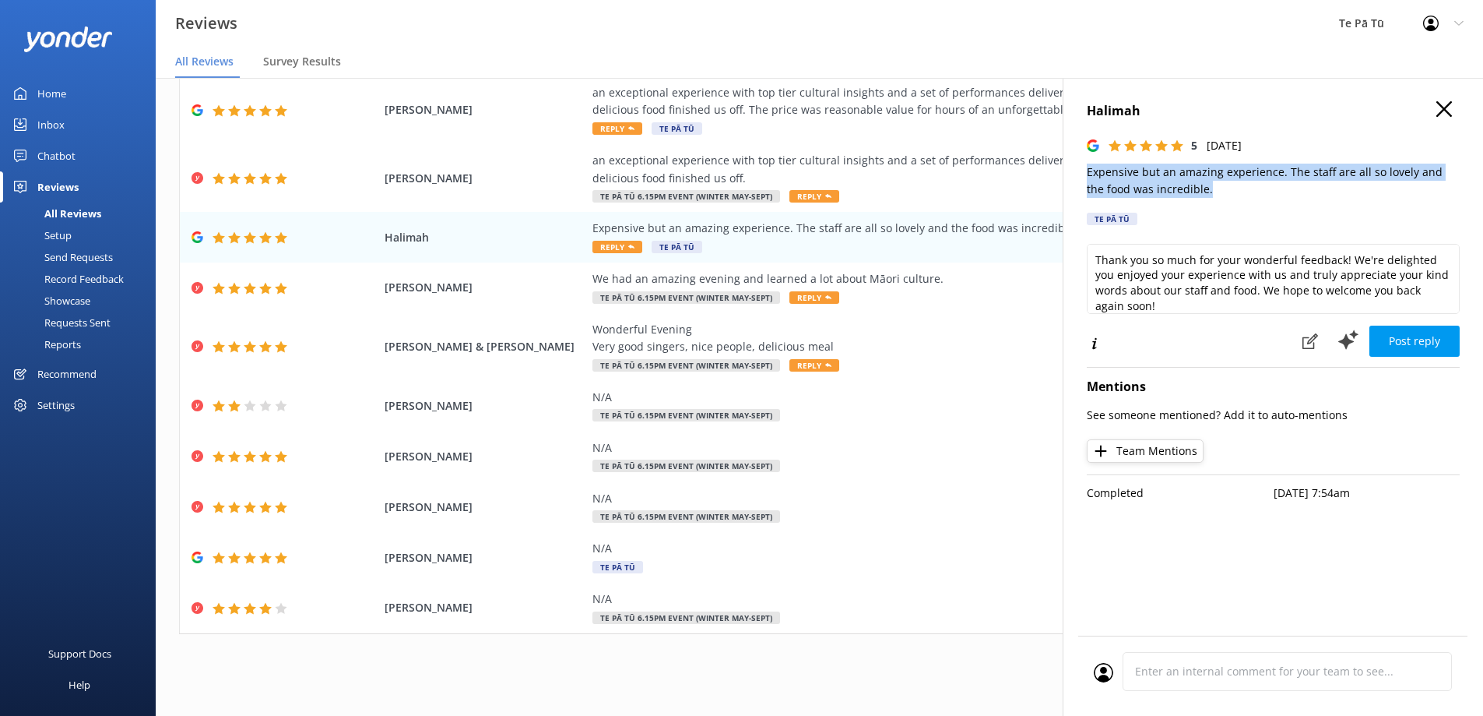
drag, startPoint x: 1193, startPoint y: 190, endPoint x: 1097, endPoint y: 178, distance: 96.6
click at [1086, 175] on div "Halimah 5 Mon, 25th Aug 2025 Expensive but an amazing experience. The staff are…" at bounding box center [1273, 436] width 420 height 716
copy p "Expensive but an amazing experience. The staff are all so lovely and the food w…"
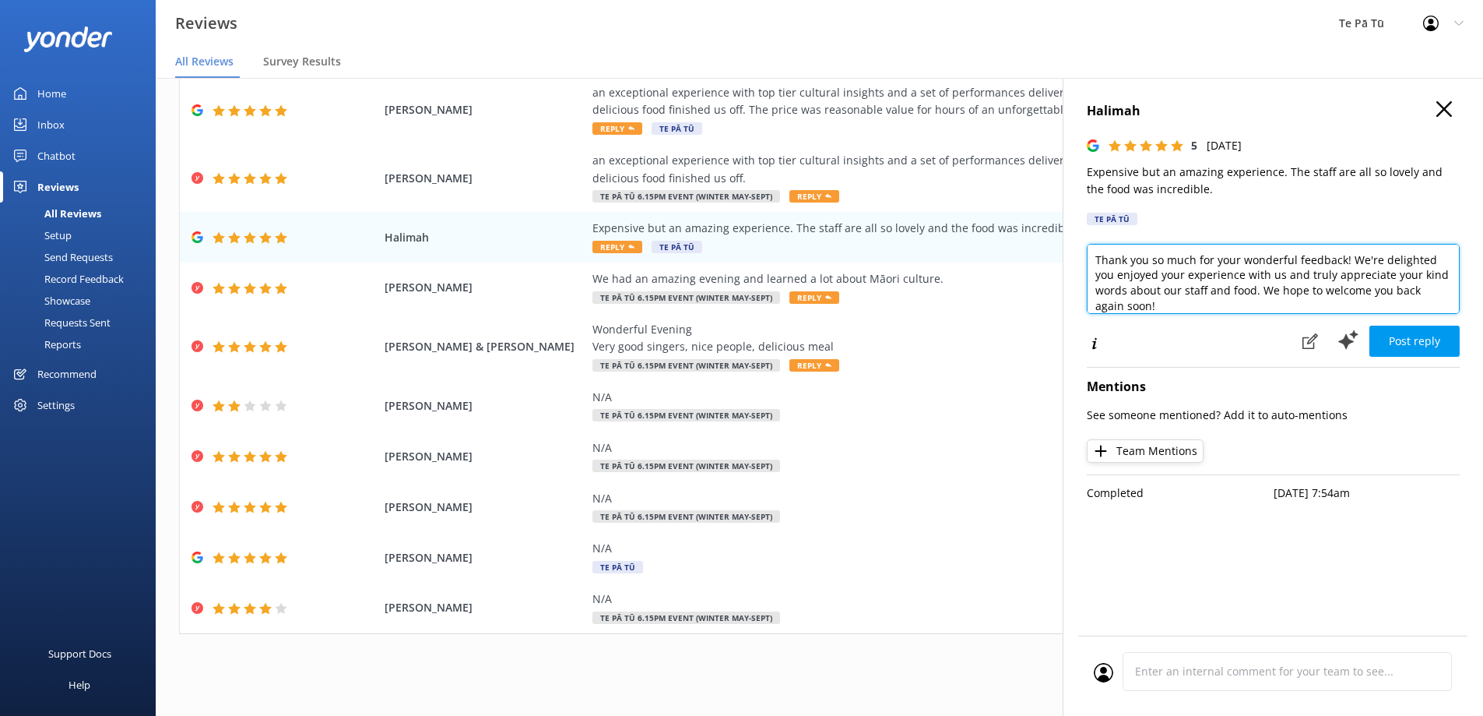
drag, startPoint x: 1430, startPoint y: 283, endPoint x: 1083, endPoint y: 258, distance: 348.2
click at [1083, 258] on div "Halimah 5 Mon, 25th Aug 2025 Expensive but an amazing experience. The staff are…" at bounding box center [1273, 436] width 420 height 716
type textarea "!"
paste textarea "We’re delighted you had a special time with our whānau here at Te Pā Tū."
type textarea "Kia ora Halimah, Thank you for sharing! We’re delighted you had a special time …"
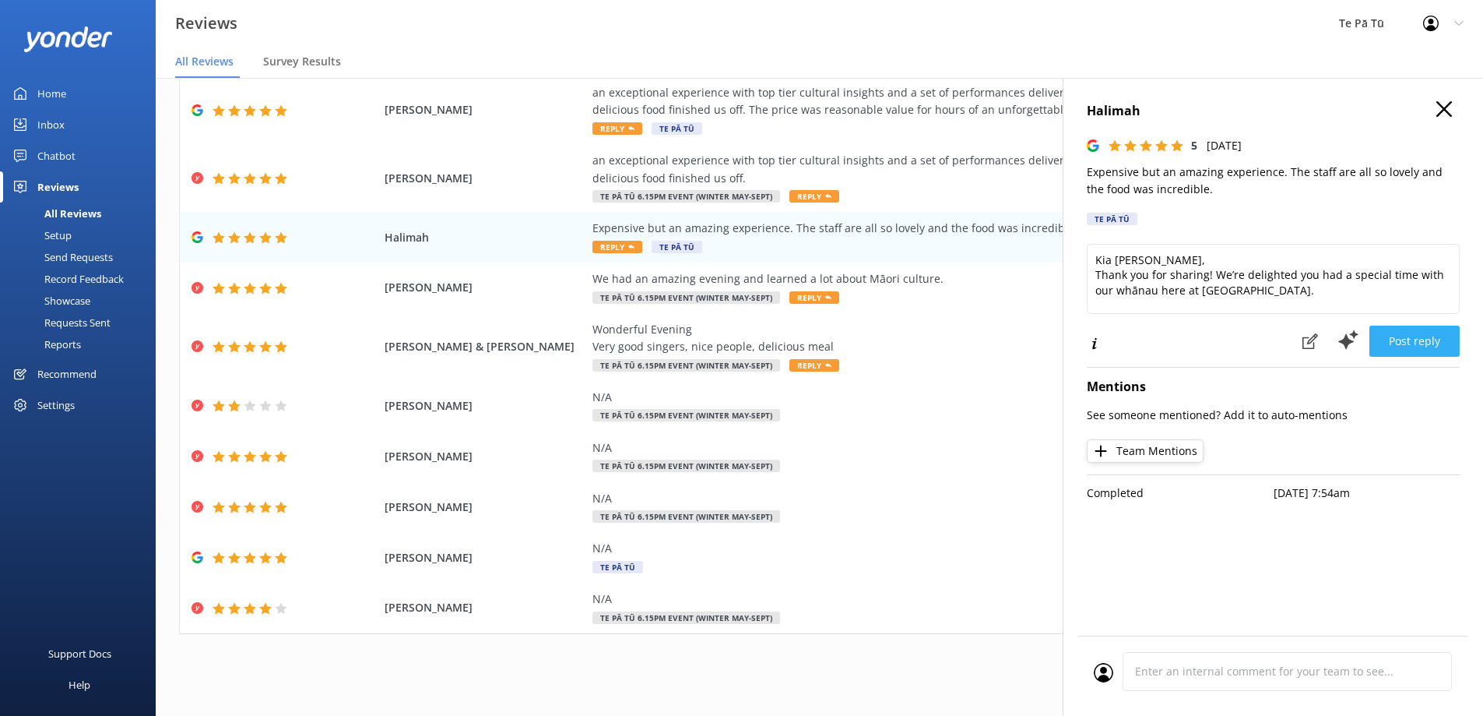
click at [1409, 338] on button "Post reply" at bounding box center [1415, 340] width 90 height 31
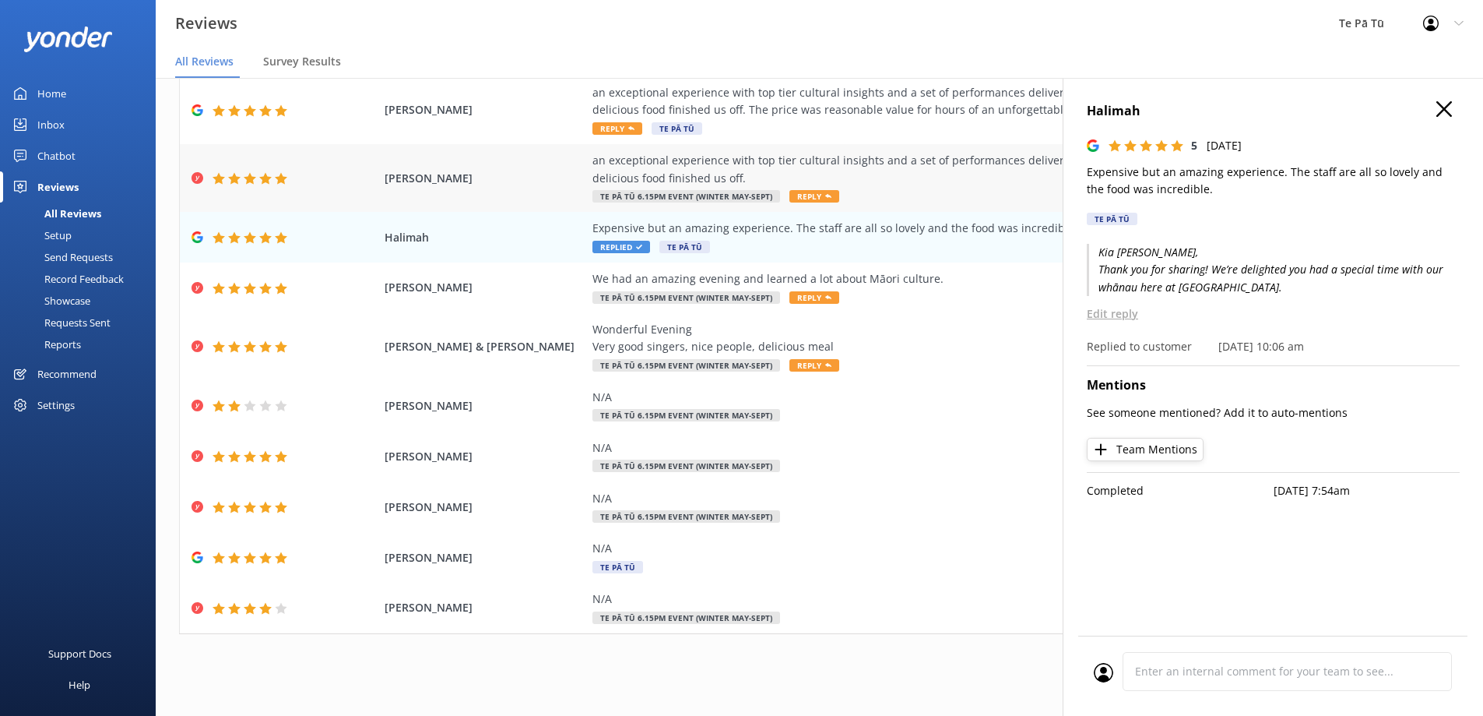
scroll to position [0, 0]
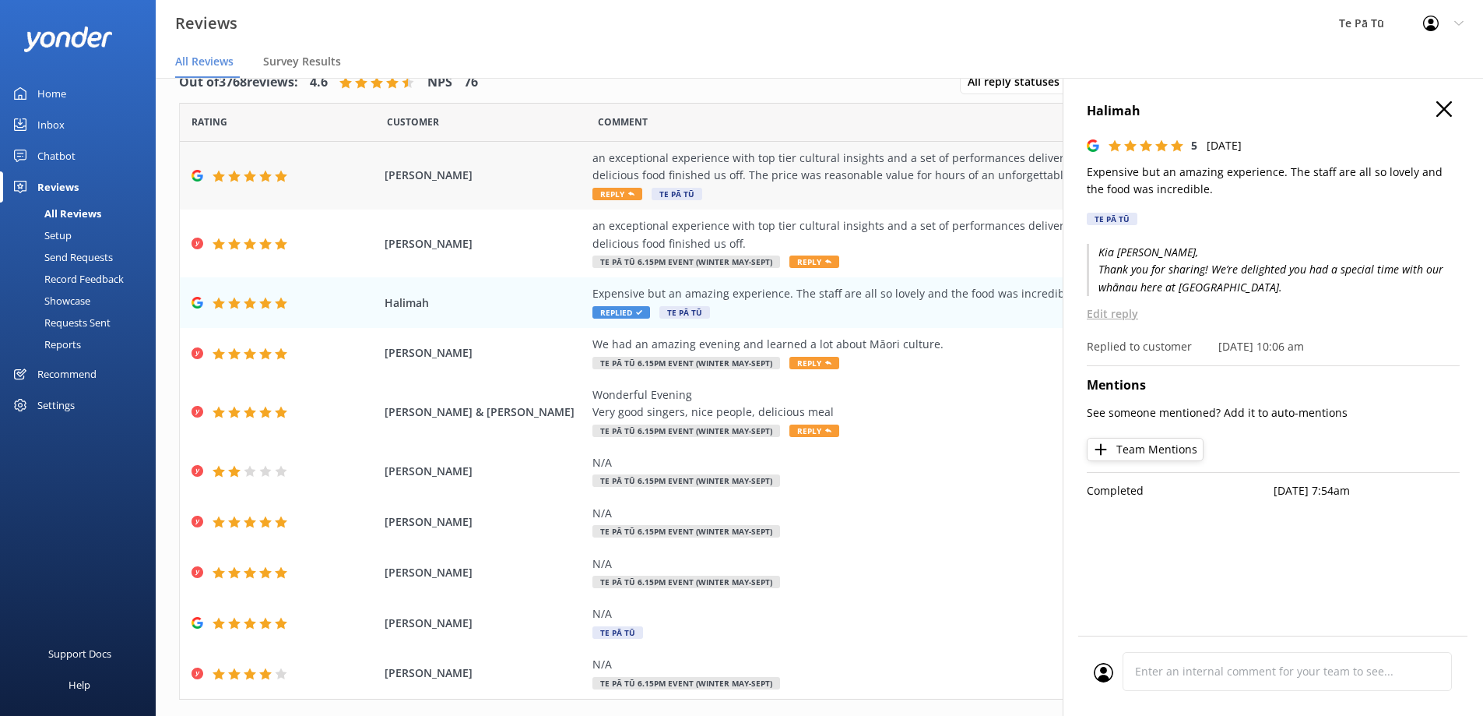
click at [438, 189] on div "J B an exceptional experience with top tier cultural insights and a set of perf…" at bounding box center [819, 176] width 1279 height 68
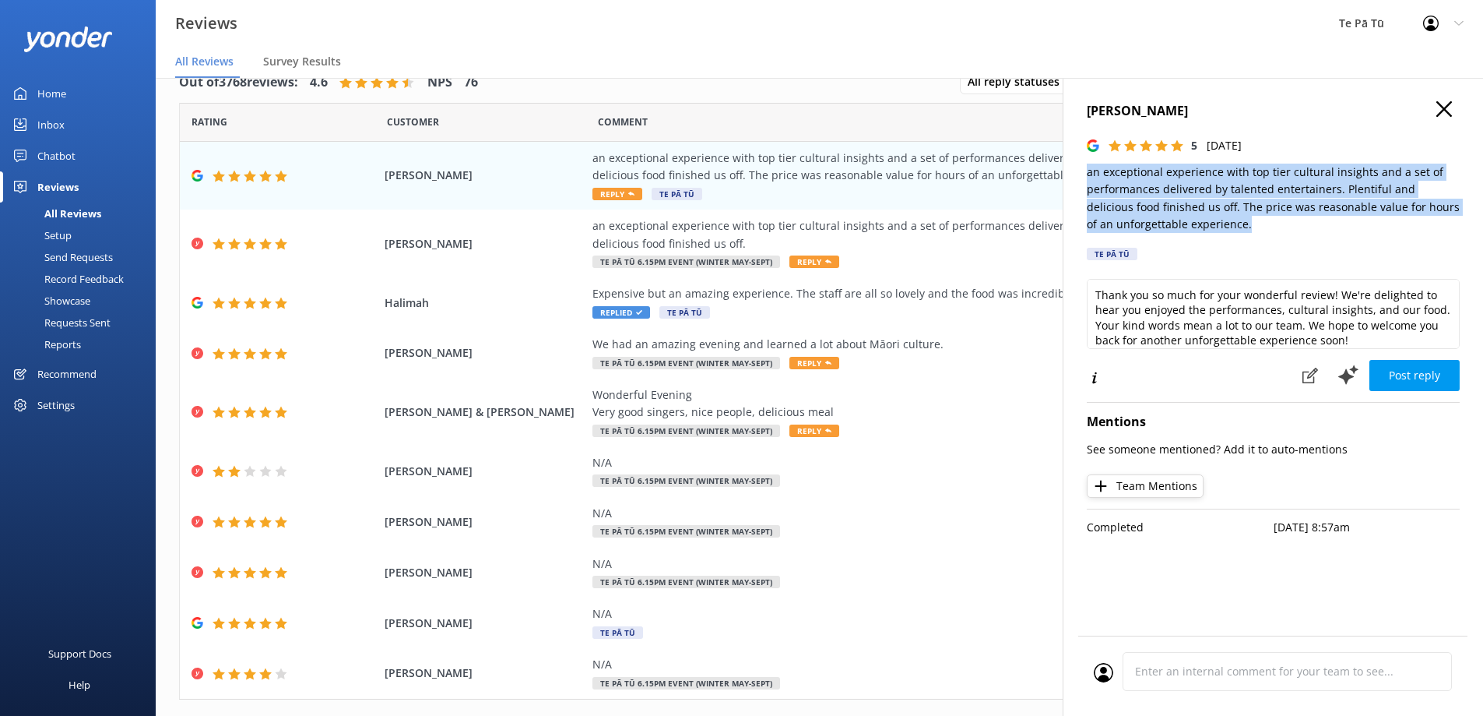
drag, startPoint x: 1242, startPoint y: 222, endPoint x: 1081, endPoint y: 178, distance: 167.0
click at [1081, 178] on div "J B 5 Mon, 25th Aug 2025 an exceptional experience with top tier cultural insig…" at bounding box center [1273, 436] width 420 height 716
copy p "an exceptional experience with top tier cultural insights and a set of performa…"
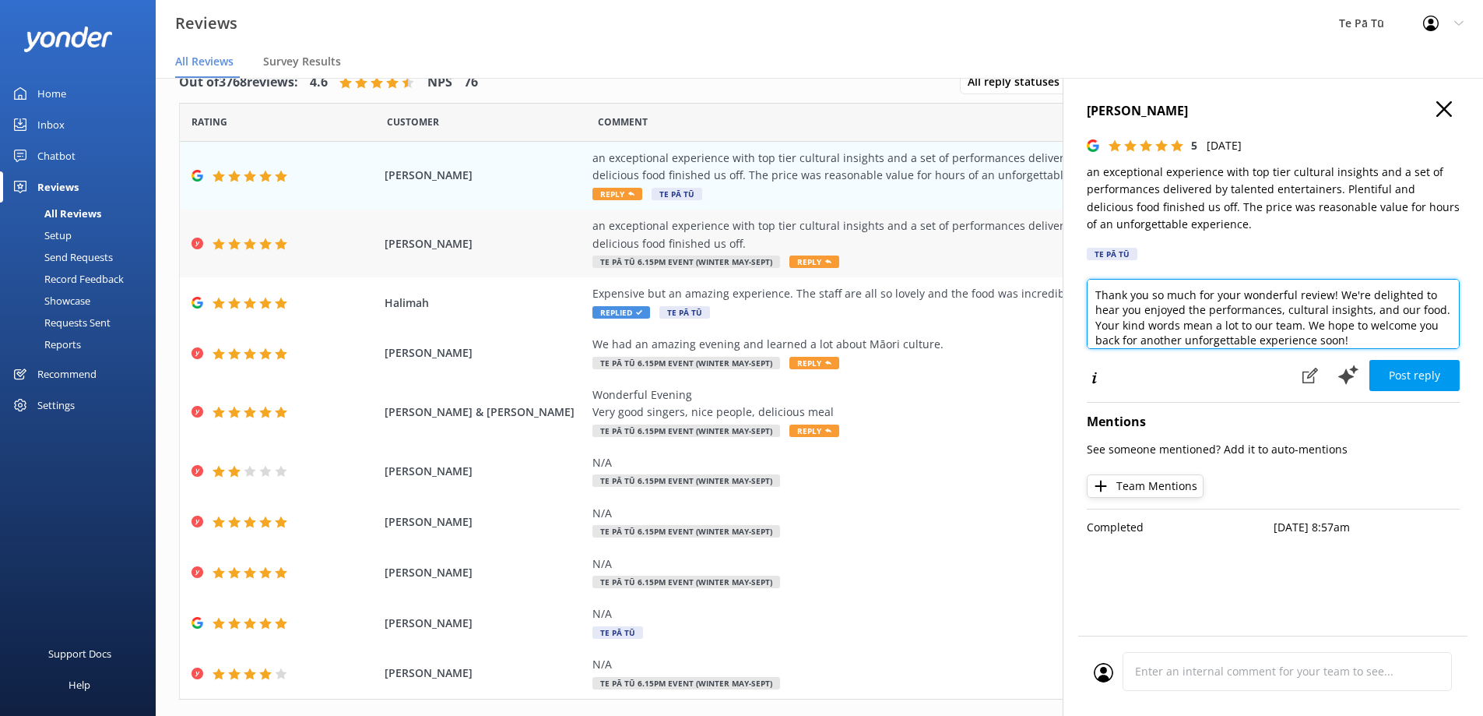
drag, startPoint x: 1356, startPoint y: 336, endPoint x: 1032, endPoint y: 267, distance: 331.2
click at [1032, 267] on div "Out of 3768 reviews: 4.6 NPS 76 All reply statuses All reply statuses Needs a r…" at bounding box center [820, 381] width 1328 height 669
paste textarea "Ngā mihi nui for your kind words — our whānau at Te Pā Tū are grateful you valu…"
click at [1282, 296] on textarea "Ngā mihi nui for your kind words — our whānau at Te Pā Tū are grateful you valu…" at bounding box center [1273, 314] width 373 height 70
type textarea "Ngā mihi nui for your kind words. Our whānau at Te Pā Tū are grateful you value…"
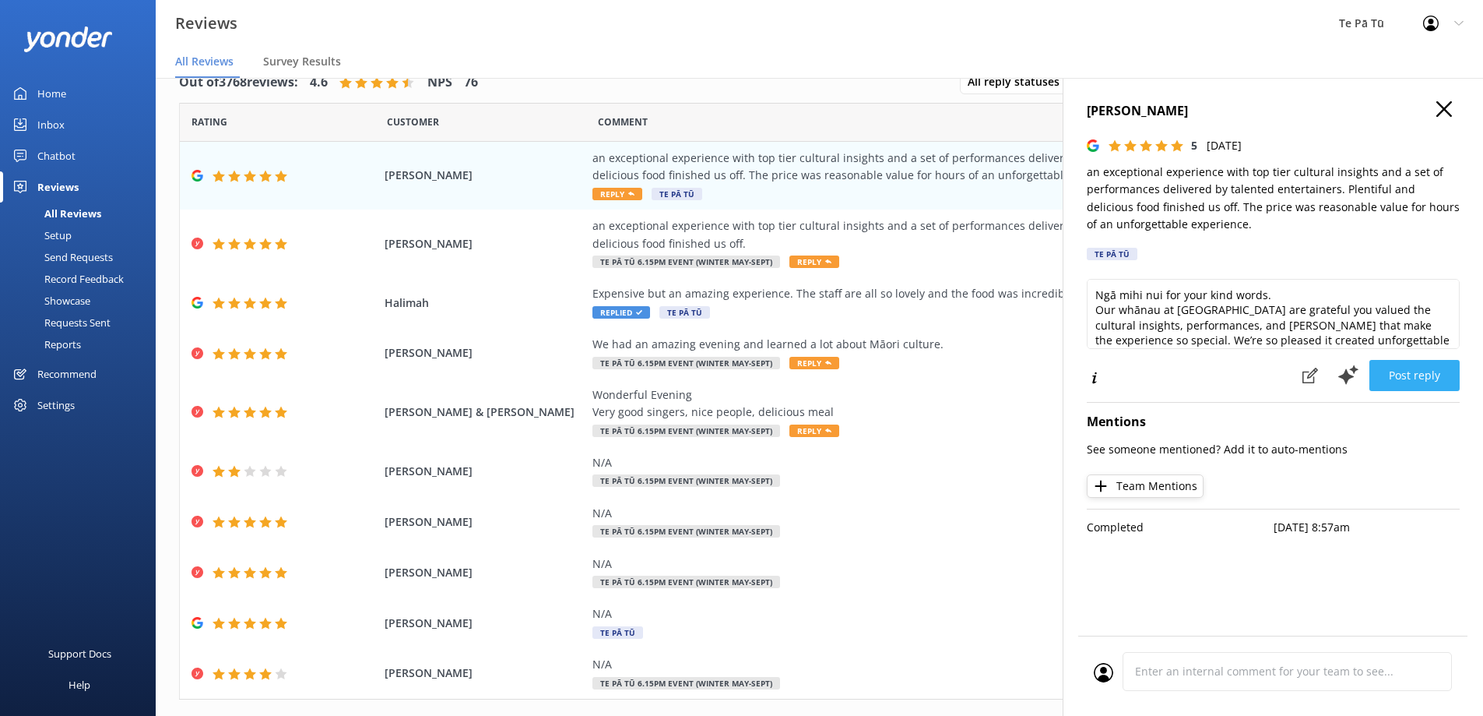
click at [1417, 376] on button "Post reply" at bounding box center [1415, 375] width 90 height 31
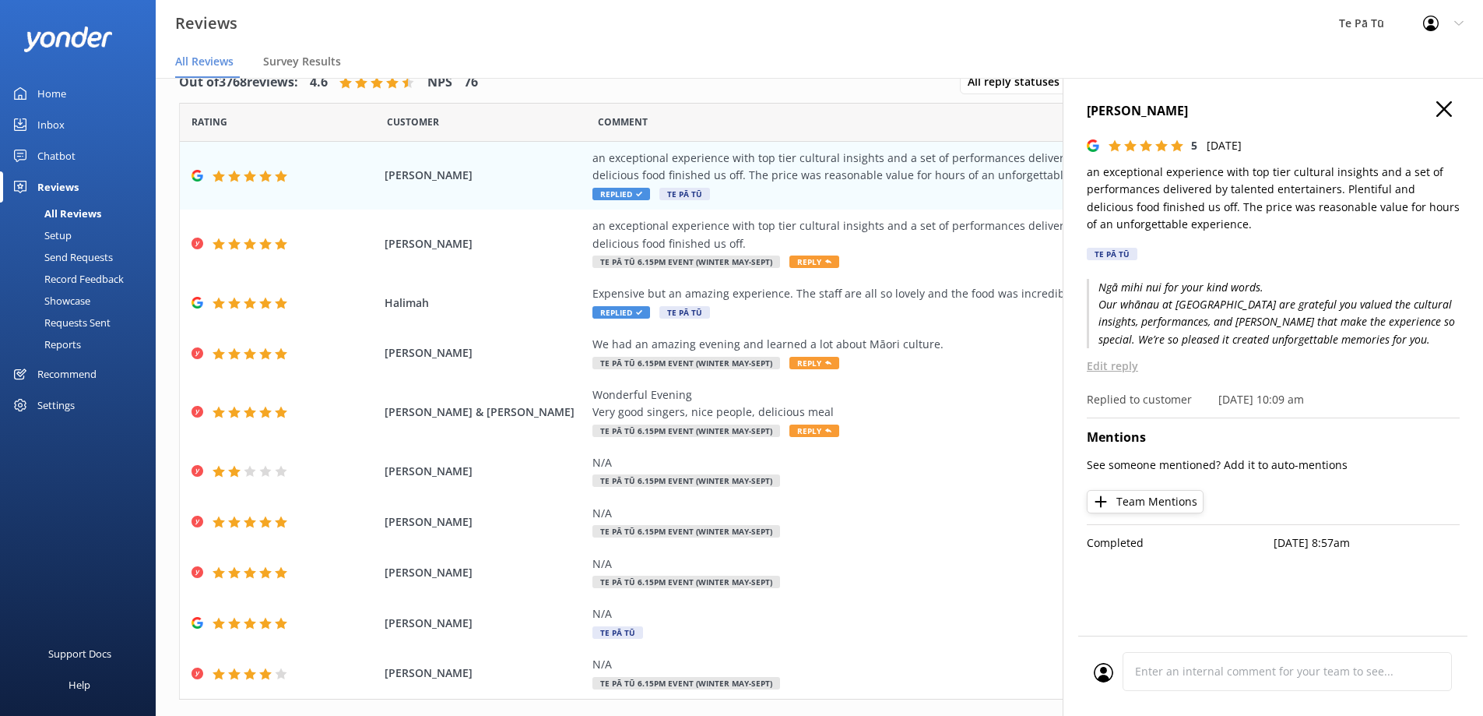
click at [1451, 111] on icon "button" at bounding box center [1445, 109] width 16 height 16
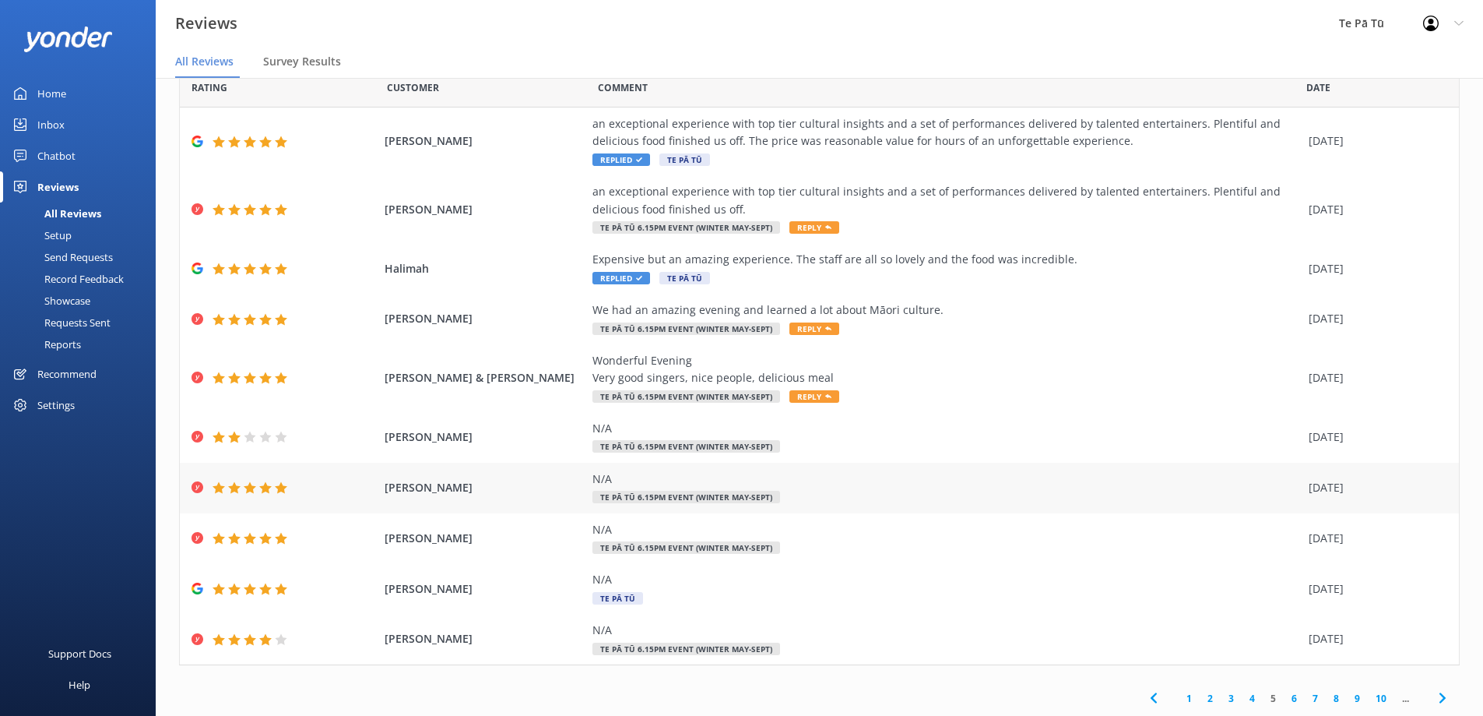
scroll to position [31, 0]
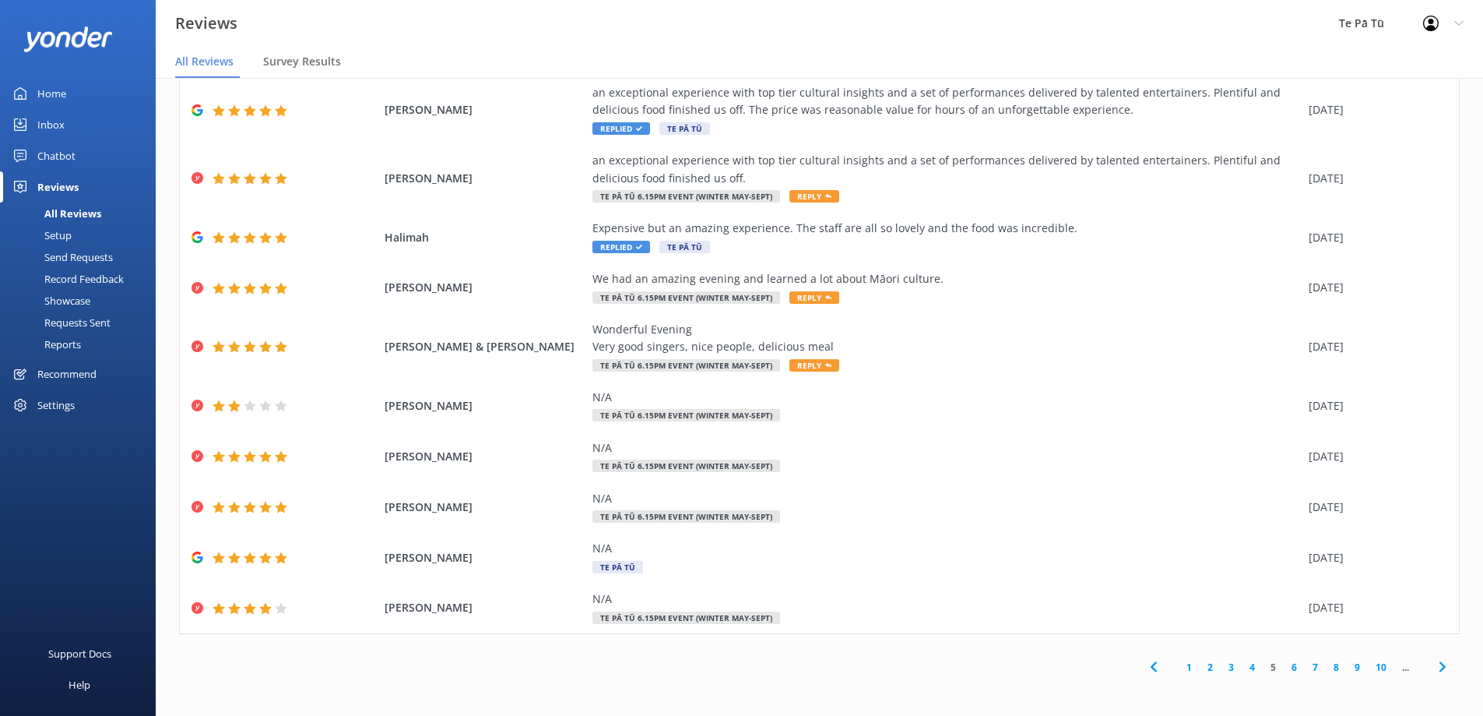
click at [1242, 666] on link "4" at bounding box center [1252, 667] width 21 height 15
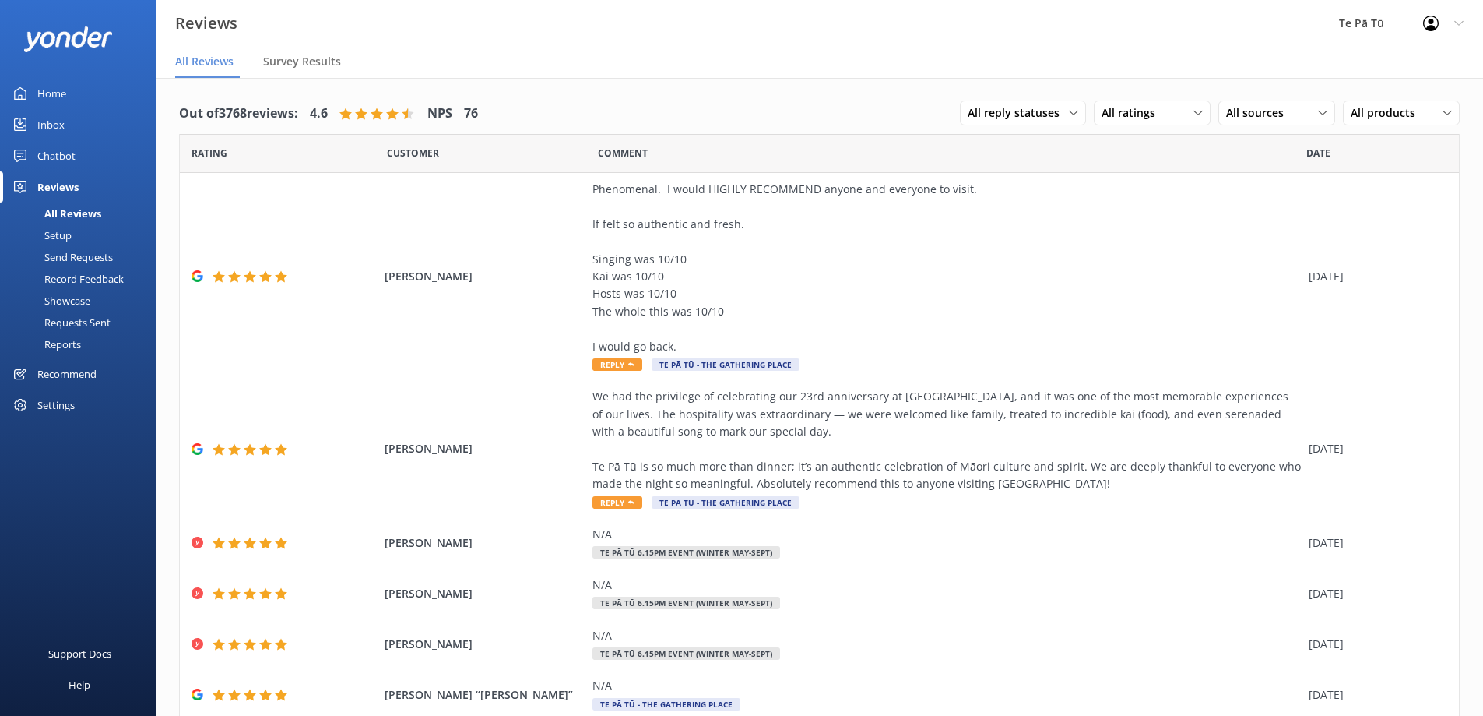
scroll to position [344, 0]
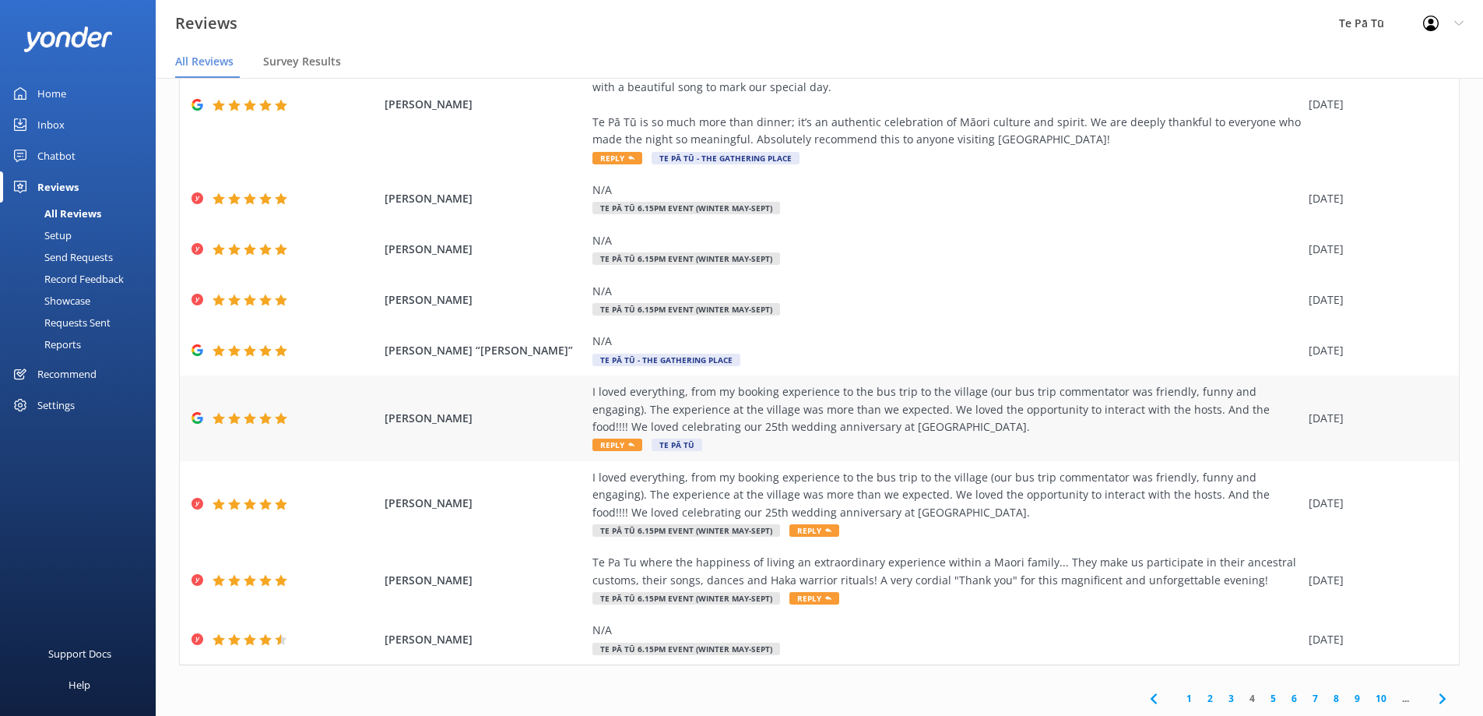
click at [773, 421] on div "I loved everything, from my booking experience to the bus trip to the village (…" at bounding box center [947, 409] width 709 height 52
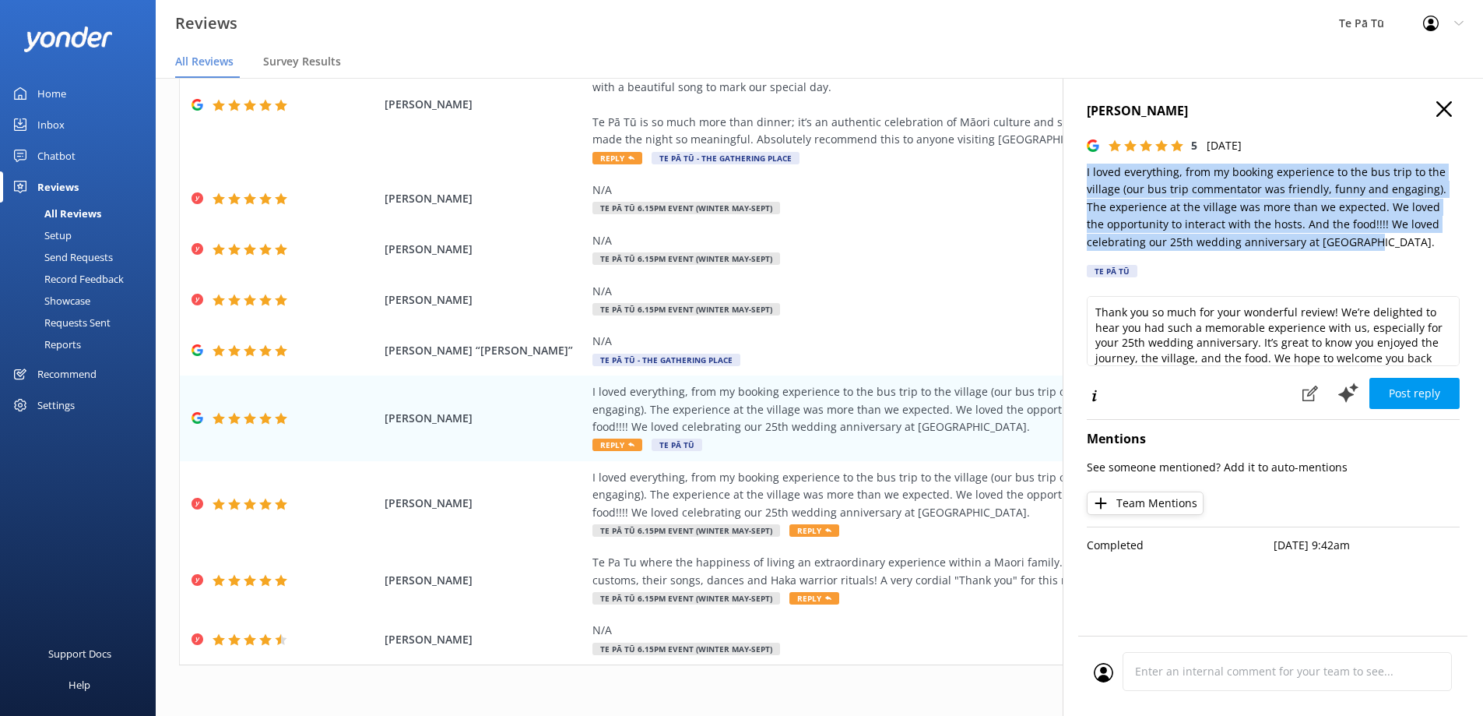
drag, startPoint x: 1376, startPoint y: 248, endPoint x: 1113, endPoint y: 178, distance: 271.6
click at [1081, 168] on div "Mahongo Fumbelo 5 Mon, 25th Aug 2025 I loved everything, from my booking experi…" at bounding box center [1273, 436] width 420 height 716
copy p "I loved everything, from my booking experience to the bus trip to the village (…"
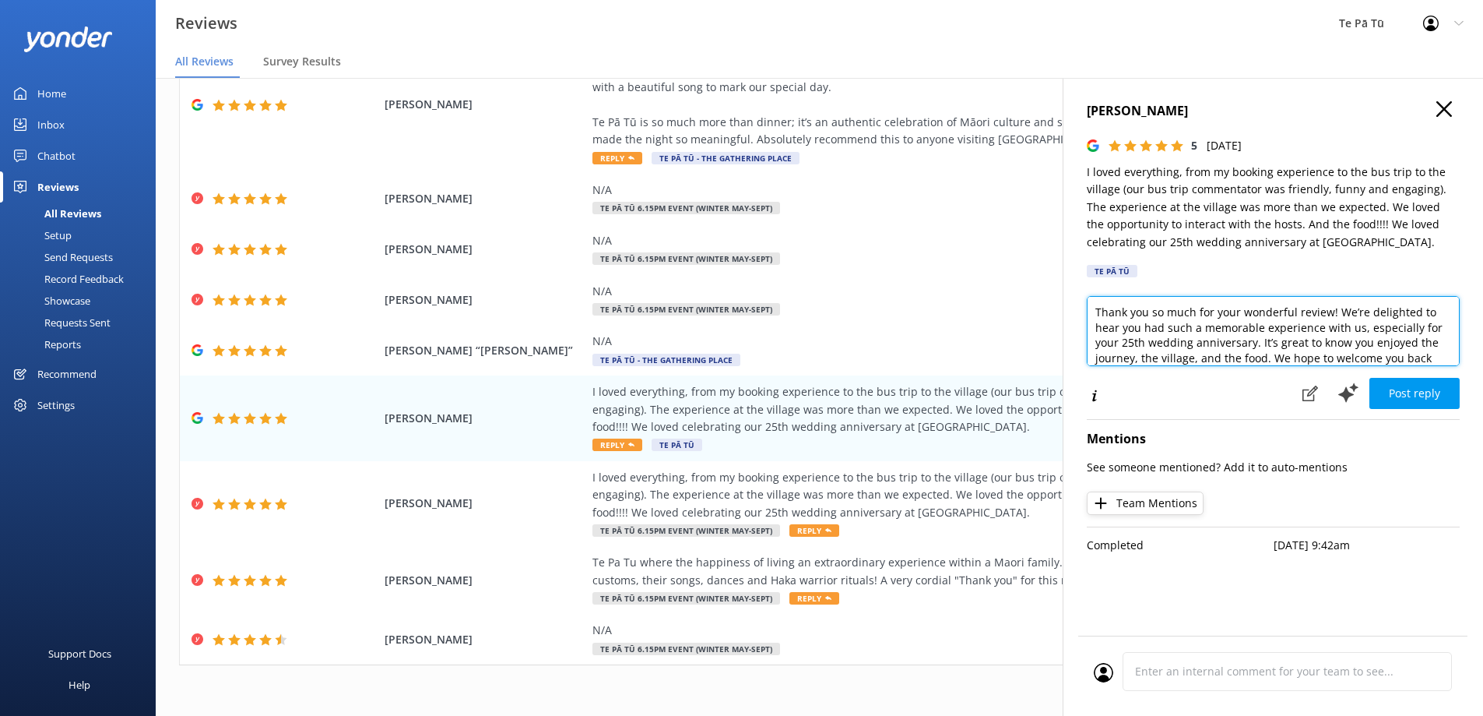
click at [1289, 339] on textarea "Thank you so much for your wonderful review! We’re delighted to hear you had su…" at bounding box center [1273, 331] width 373 height 70
click at [1290, 339] on textarea "Thank you so much for your wonderful review! We’re delighted to hear you had su…" at bounding box center [1273, 331] width 373 height 70
click at [1291, 339] on textarea "Thank you so much for your wonderful review! We’re delighted to hear you had su…" at bounding box center [1273, 331] width 373 height 70
paste textarea "Ngā mihi nui for celebrating such a special milestone with us at Te Pā Tū. Our …"
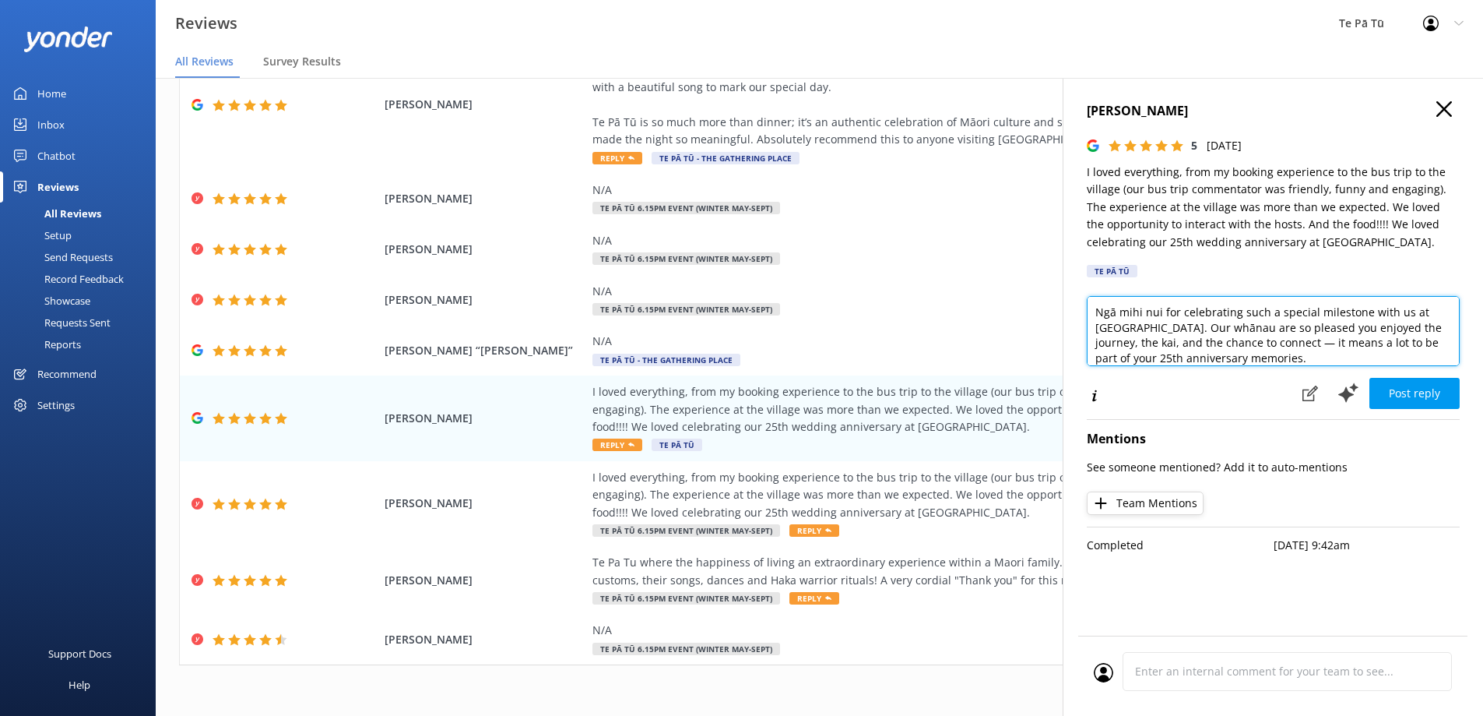
drag, startPoint x: 1242, startPoint y: 342, endPoint x: 1278, endPoint y: 331, distance: 37.4
click at [1243, 342] on textarea "Ngā mihi nui for celebrating such a special milestone with us at Te Pā Tū. Our …" at bounding box center [1273, 331] width 373 height 70
type textarea "Ngā mihi nui for celebrating such a special milestone with us at Te Pā Tū. Our …"
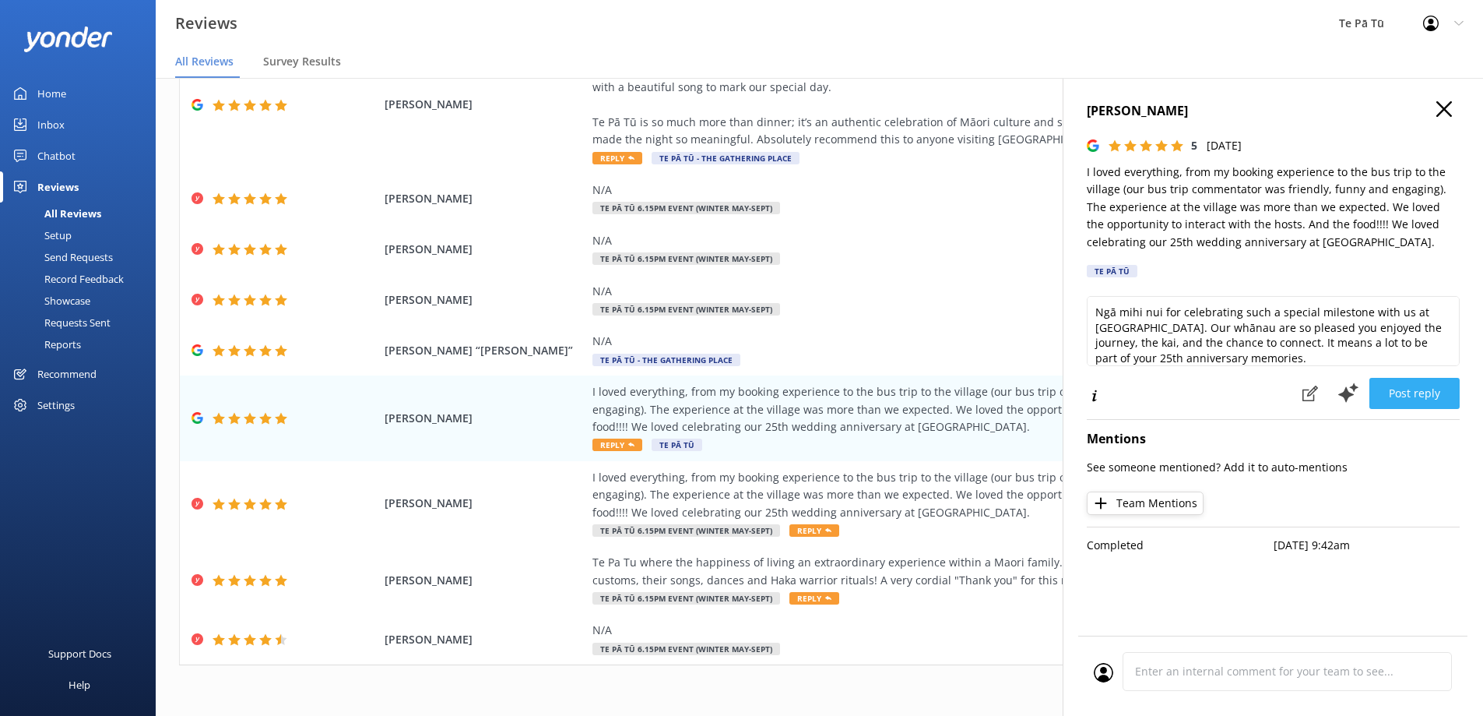
click at [1416, 392] on button "Post reply" at bounding box center [1415, 393] width 90 height 31
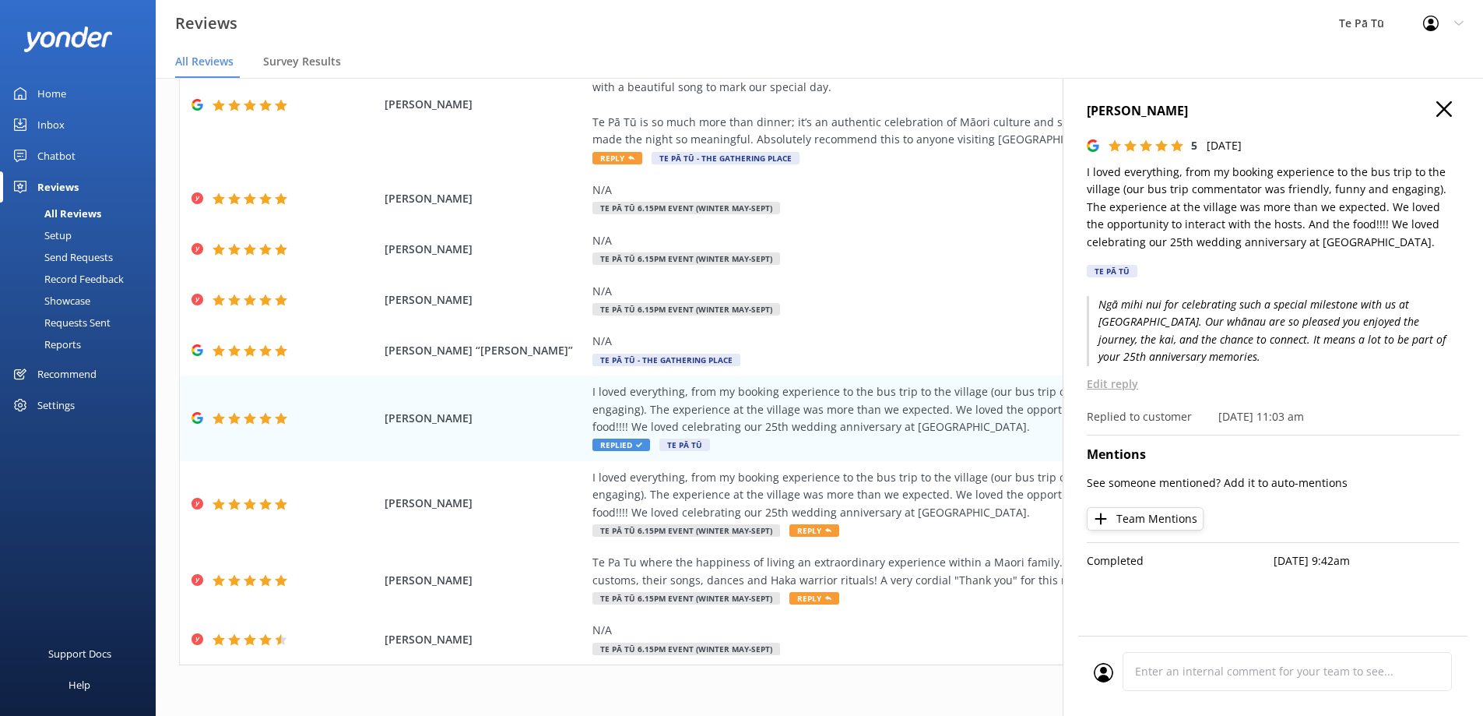
click at [1445, 112] on icon "button" at bounding box center [1445, 109] width 16 height 16
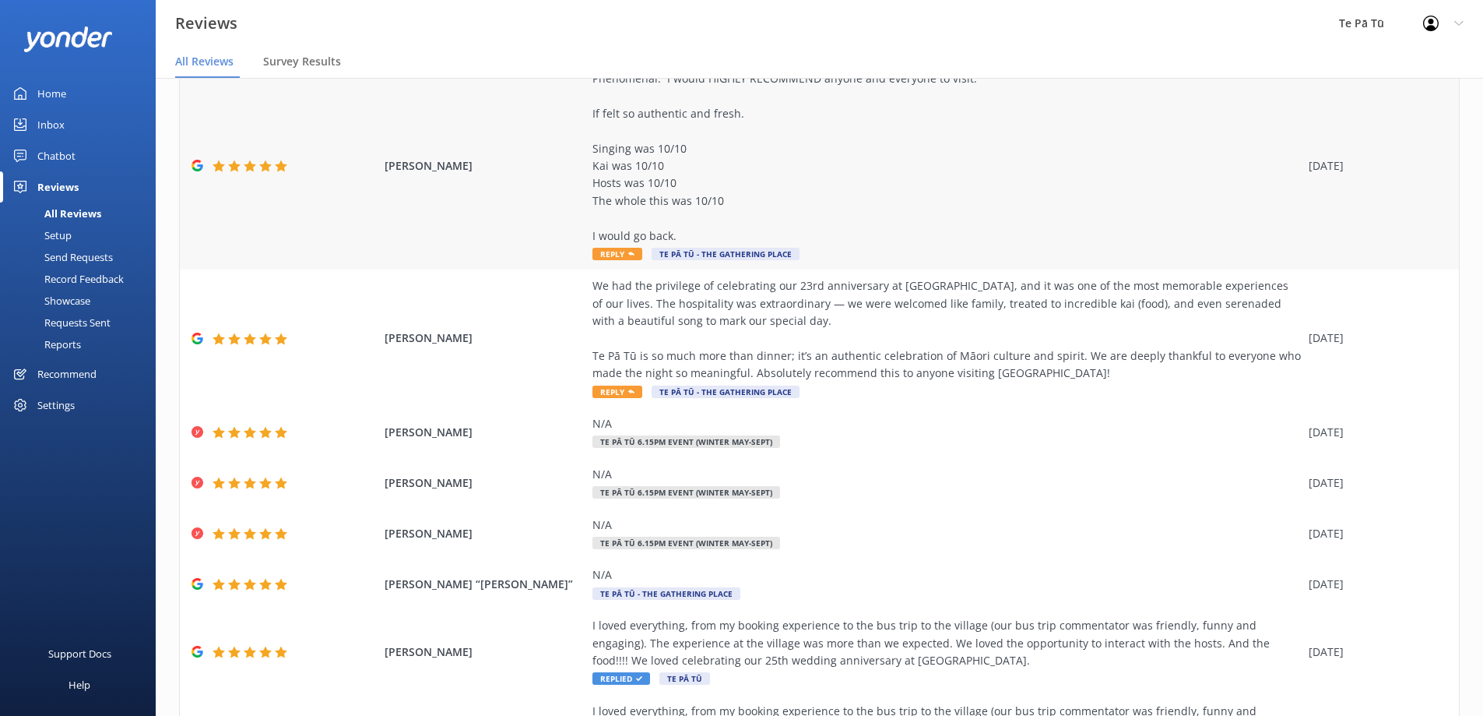
scroll to position [33, 0]
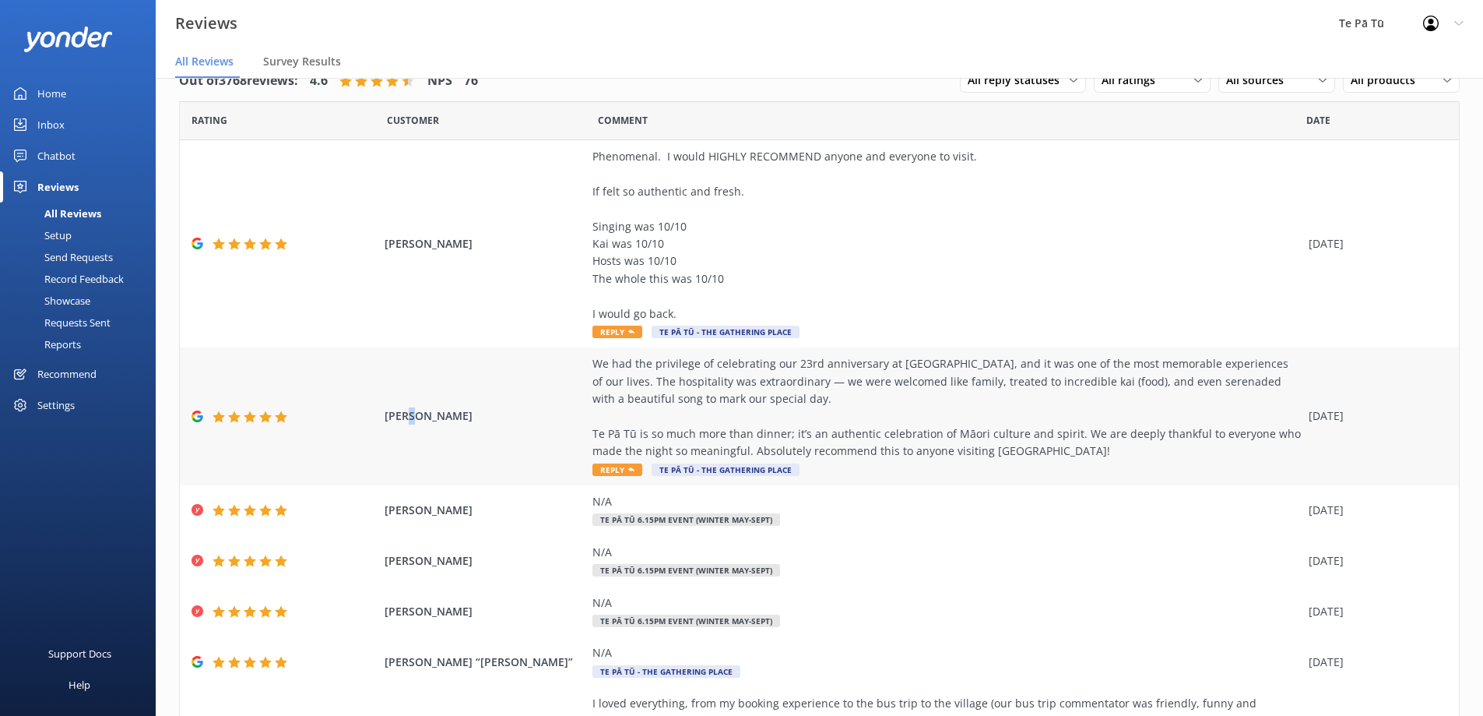
click at [408, 446] on div "Charles Herring We had the privilege of celebrating our 23rd anniversary at Te …" at bounding box center [819, 416] width 1279 height 138
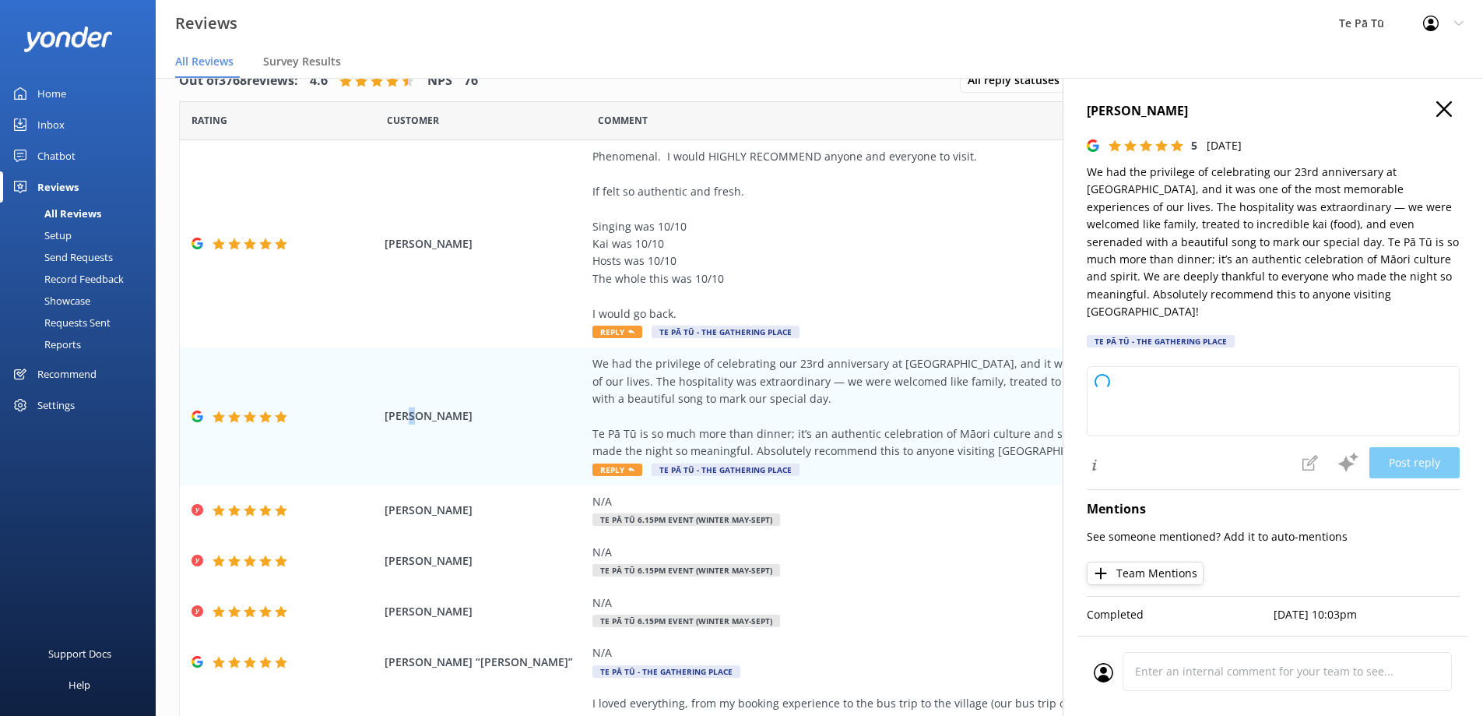
click at [1290, 291] on p "We had the privilege of celebrating our 23rd anniversary at Te Pā Tū, and it wa…" at bounding box center [1273, 242] width 373 height 157
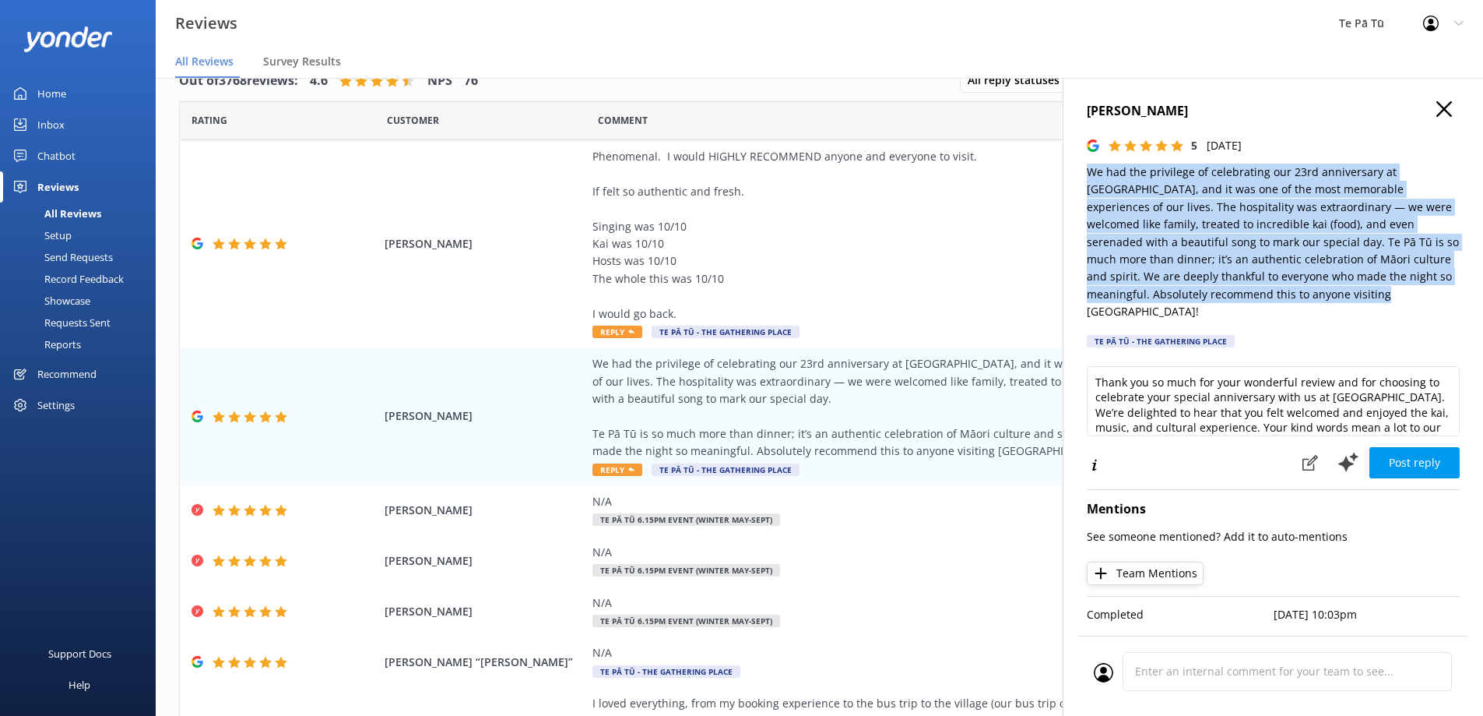
drag, startPoint x: 1264, startPoint y: 295, endPoint x: 1073, endPoint y: 176, distance: 224.9
click at [1073, 176] on div "Charles Herring 5 Sat, 30th Aug 2025 We had the privilege of celebrating our 23…" at bounding box center [1273, 436] width 420 height 716
copy p "We had the privilege of celebrating our 23rd anniversary at Te Pā Tū, and it wa…"
click at [1306, 381] on textarea "Thank you so much for your wonderful review and for choosing to celebrate your …" at bounding box center [1273, 401] width 373 height 70
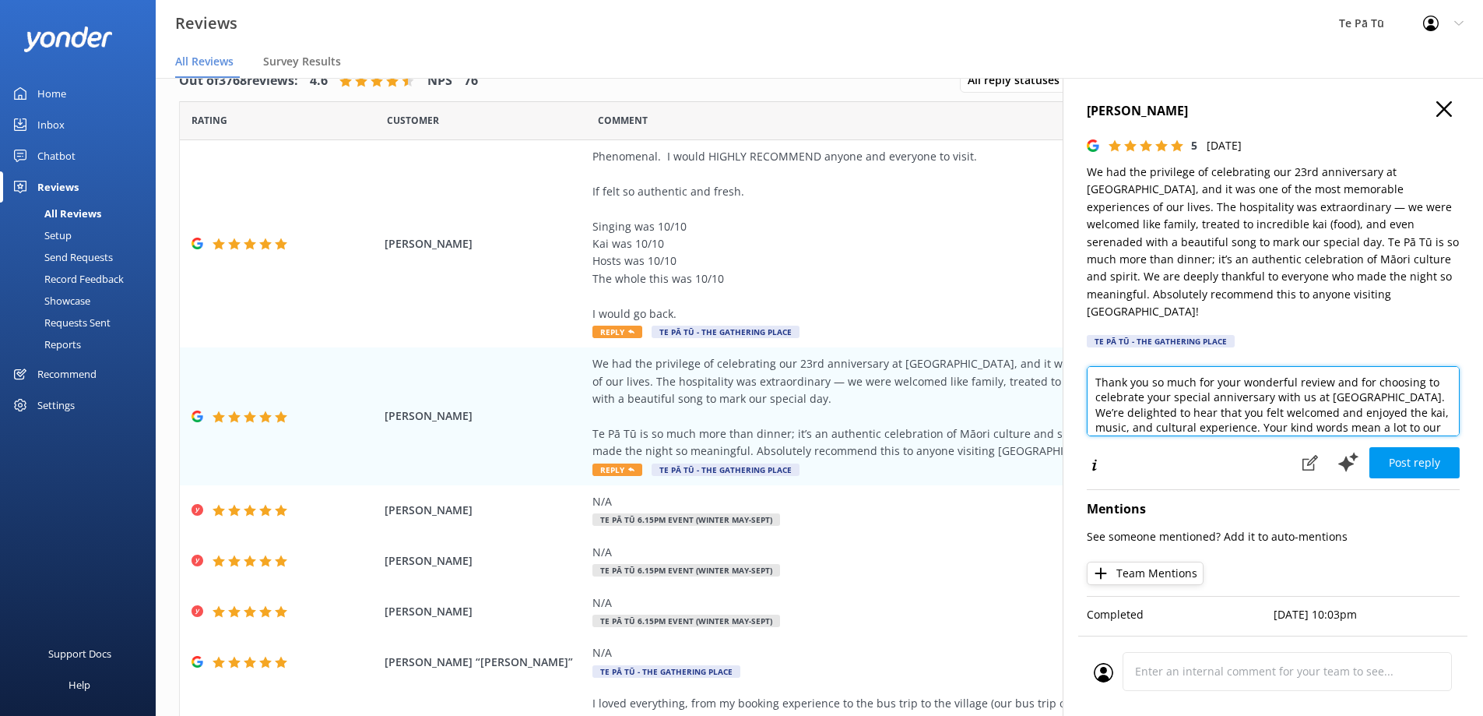
click at [1306, 382] on textarea "Thank you so much for your wonderful review and for choosing to celebrate your …" at bounding box center [1273, 401] width 373 height 70
paste textarea "Ngā mihi aroha for choosing to celebrate your 23rd anniversary with our whānau …"
click at [1363, 394] on textarea "Ngā mihi aroha for choosing to celebrate your 23rd anniversary with our whānau …" at bounding box center [1273, 401] width 373 height 70
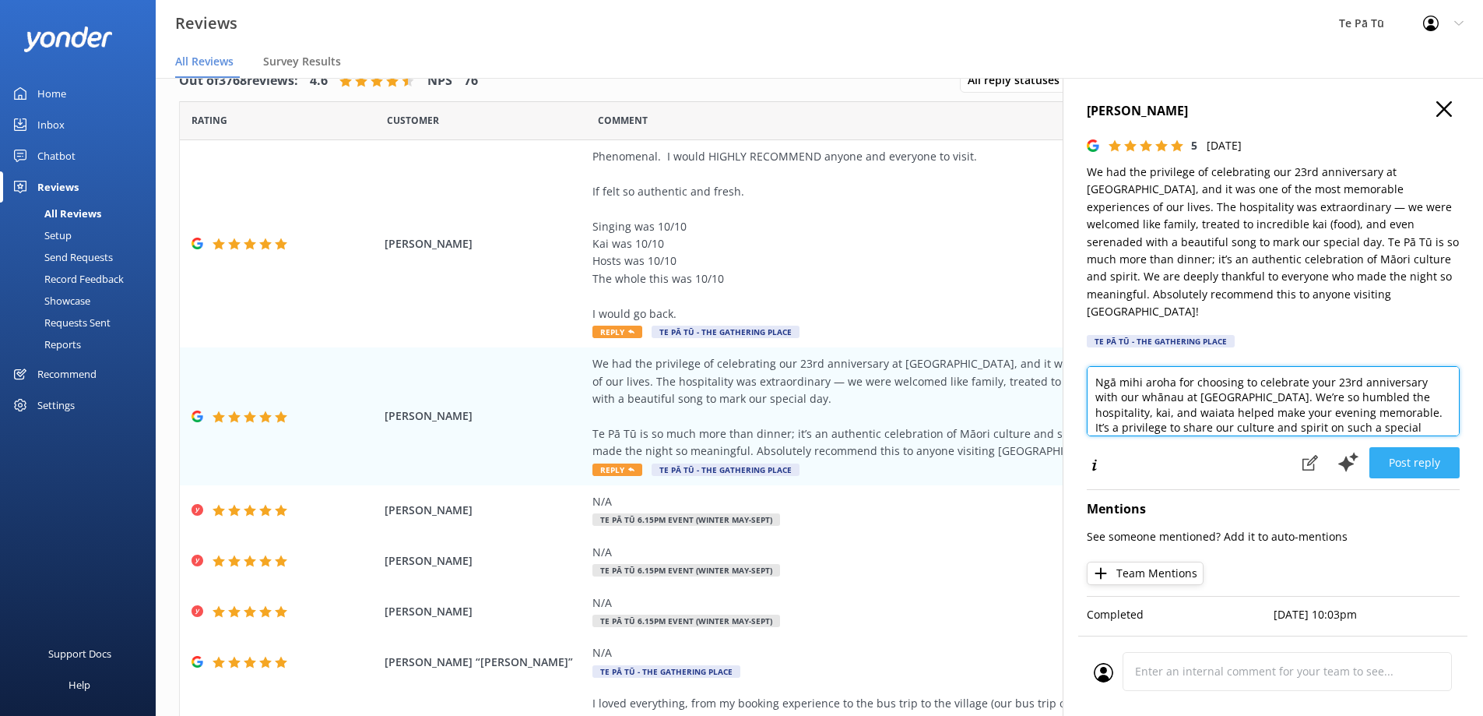
type textarea "Ngā mihi aroha for choosing to celebrate your 23rd anniversary with our whānau …"
click at [1420, 449] on button "Post reply" at bounding box center [1415, 462] width 90 height 31
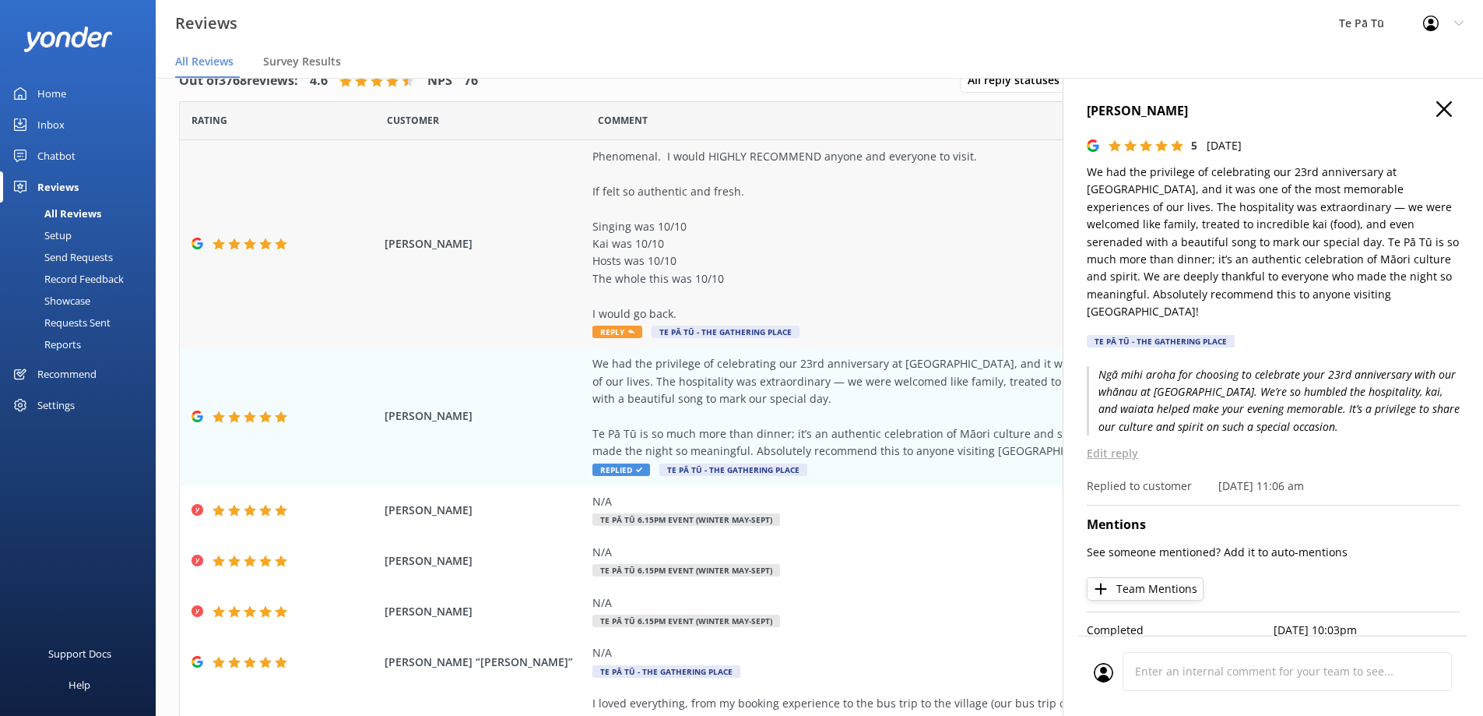
click at [737, 200] on div "Phenomenal. I would HIGHLY RECOMMEND anyone and everyone to visit. If felt so a…" at bounding box center [947, 235] width 709 height 174
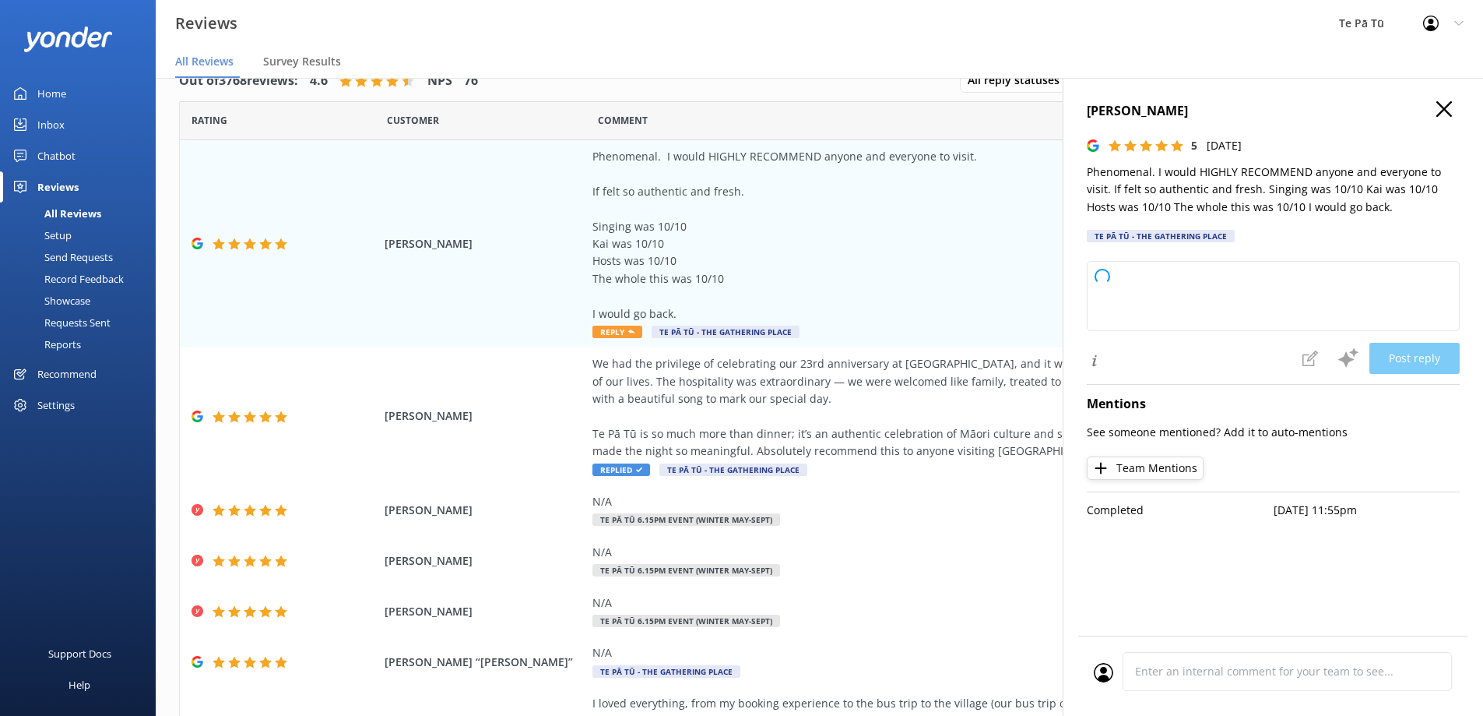
type textarea "Thank you so much for your wonderful review! We’re thrilled to hear you had suc…"
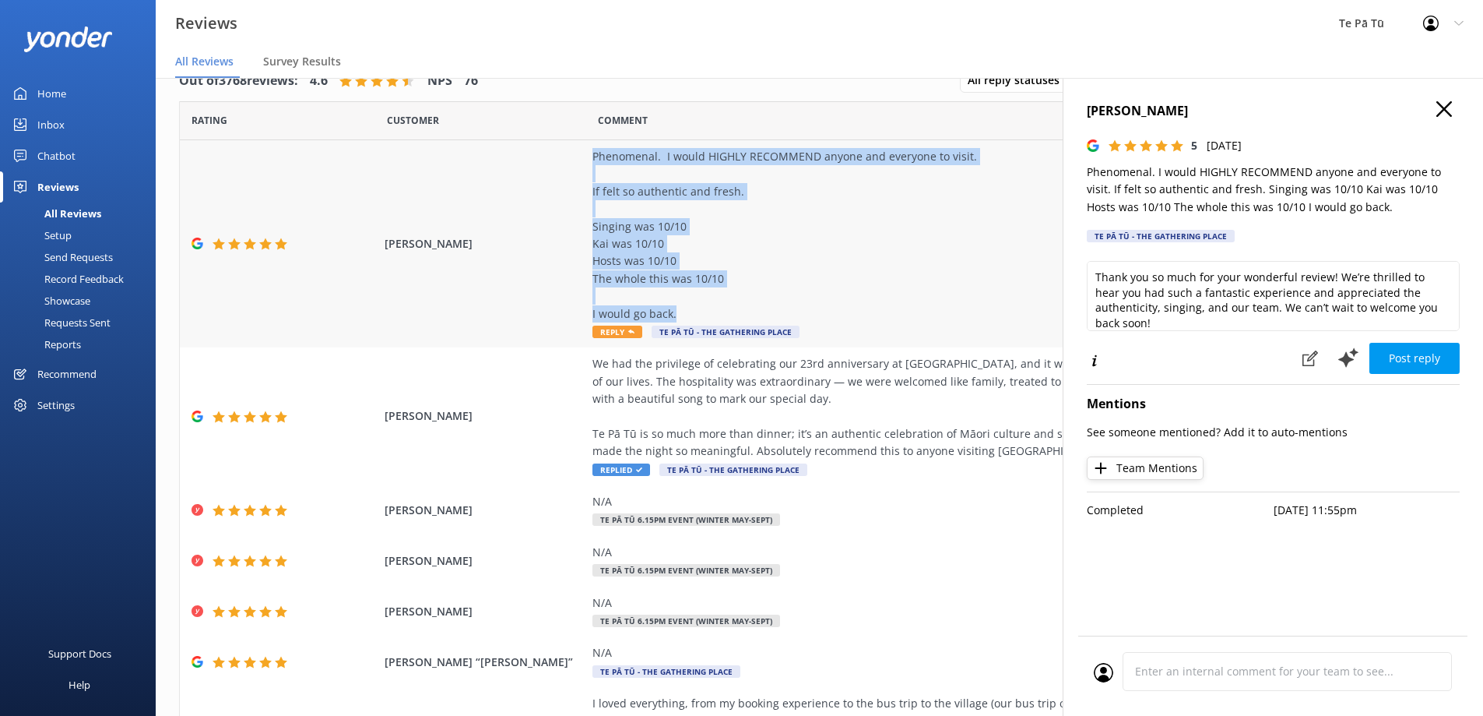
drag, startPoint x: 690, startPoint y: 308, endPoint x: 554, endPoint y: 155, distance: 205.2
click at [554, 155] on div "Ata Belczacki Phenomenal. I would HIGHLY RECOMMEND anyone and everyone to visit…" at bounding box center [819, 243] width 1279 height 207
copy div "Phenomenal. I would HIGHLY RECOMMEND anyone and everyone to visit. If felt so a…"
click at [1372, 298] on textarea "Thank you so much for your wonderful review! We’re thrilled to hear you had suc…" at bounding box center [1273, 296] width 373 height 70
